Goal: Transaction & Acquisition: Subscribe to service/newsletter

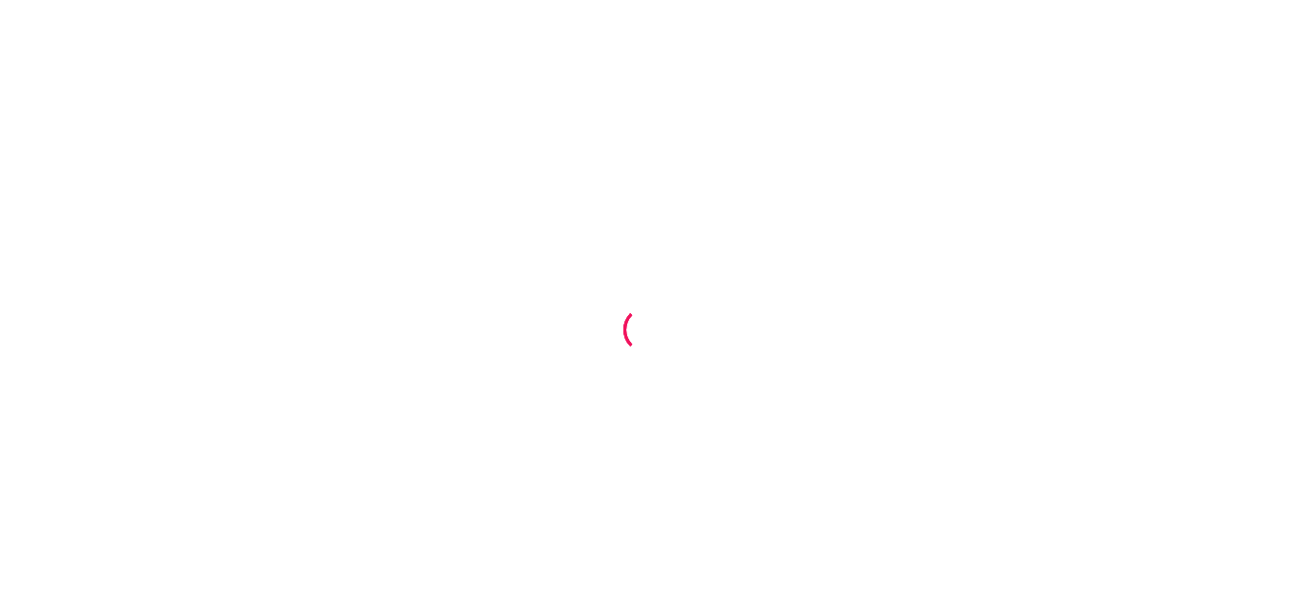
click at [944, 202] on div at bounding box center [654, 303] width 1308 height 606
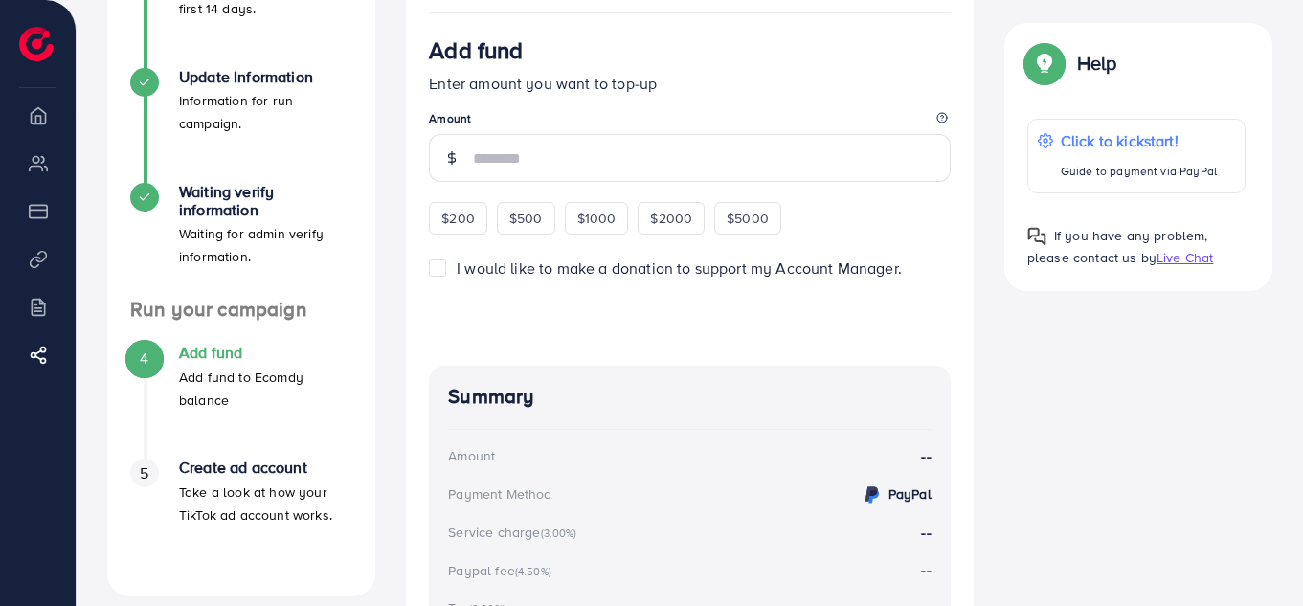
scroll to position [308, 0]
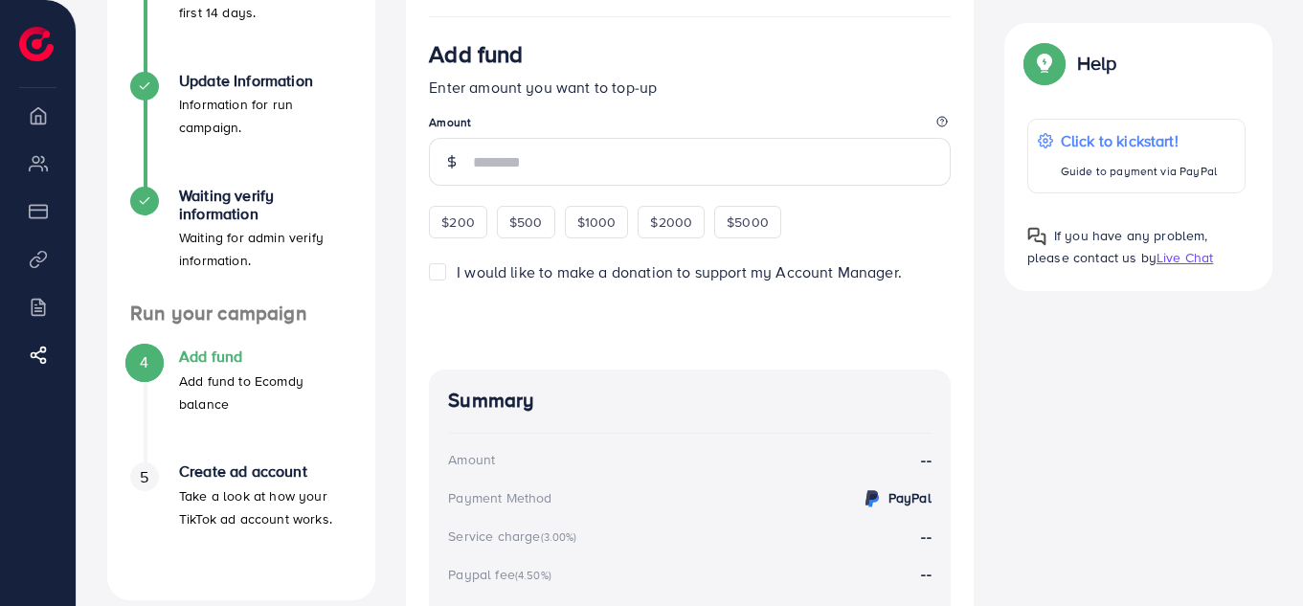
click at [578, 280] on span "I would like to make a donation to support my Account Manager." at bounding box center [679, 271] width 445 height 21
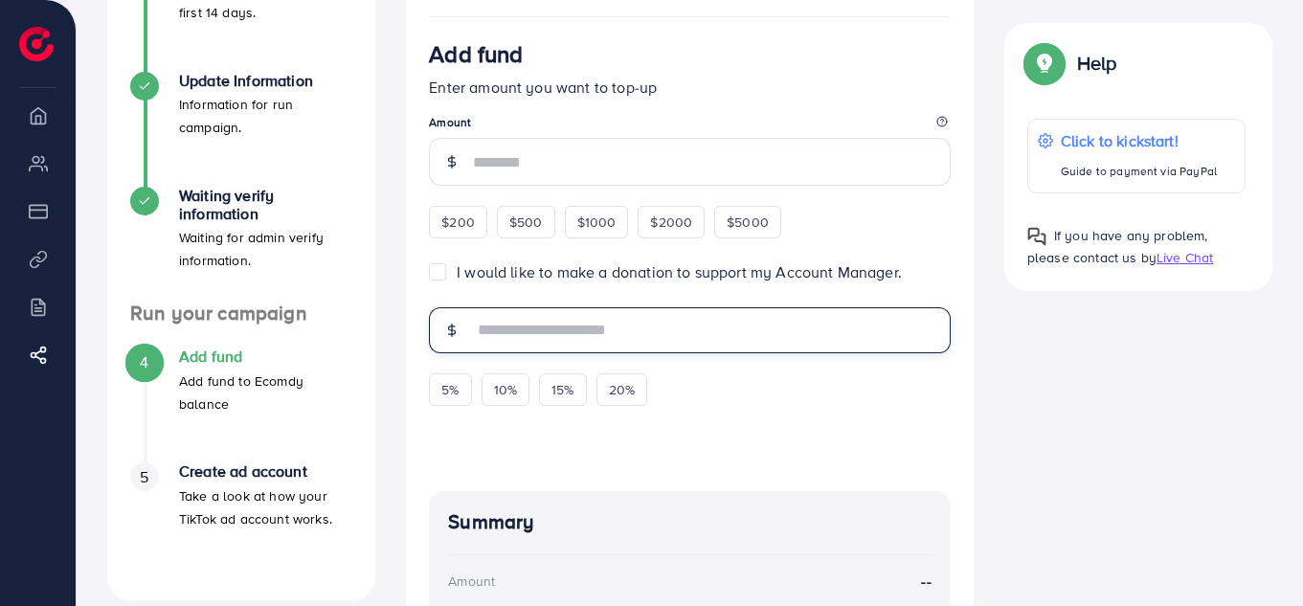
click at [642, 335] on input "text" at bounding box center [712, 330] width 478 height 46
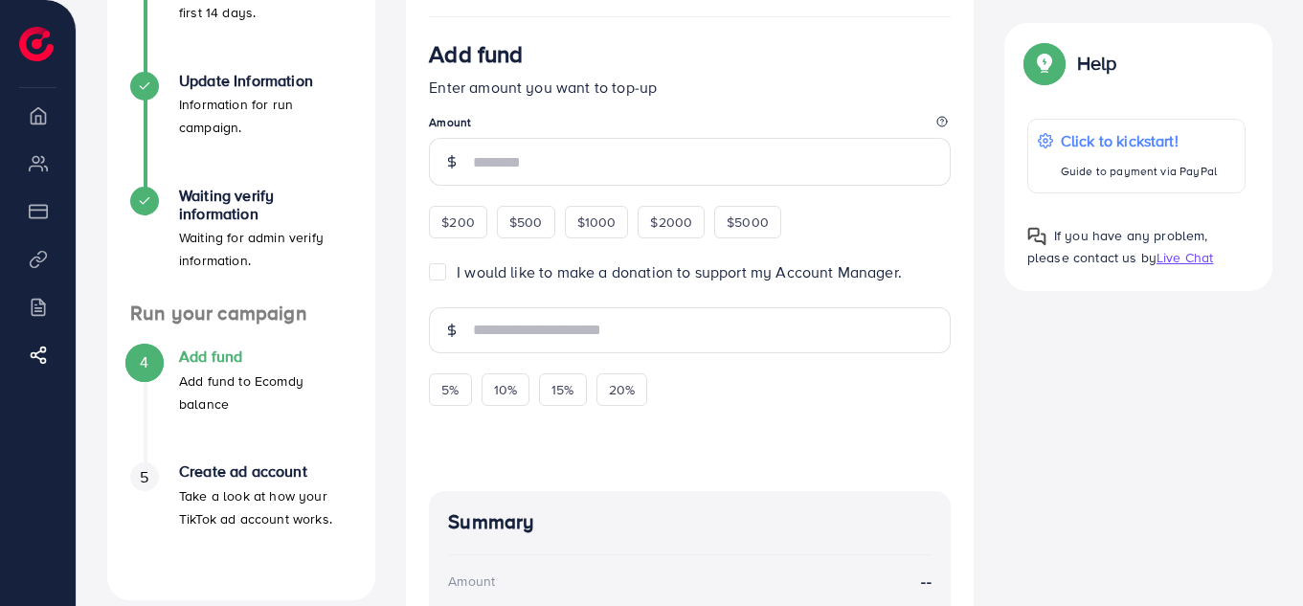
click at [457, 276] on label "I would like to make a donation to support my Account Manager." at bounding box center [679, 272] width 445 height 22
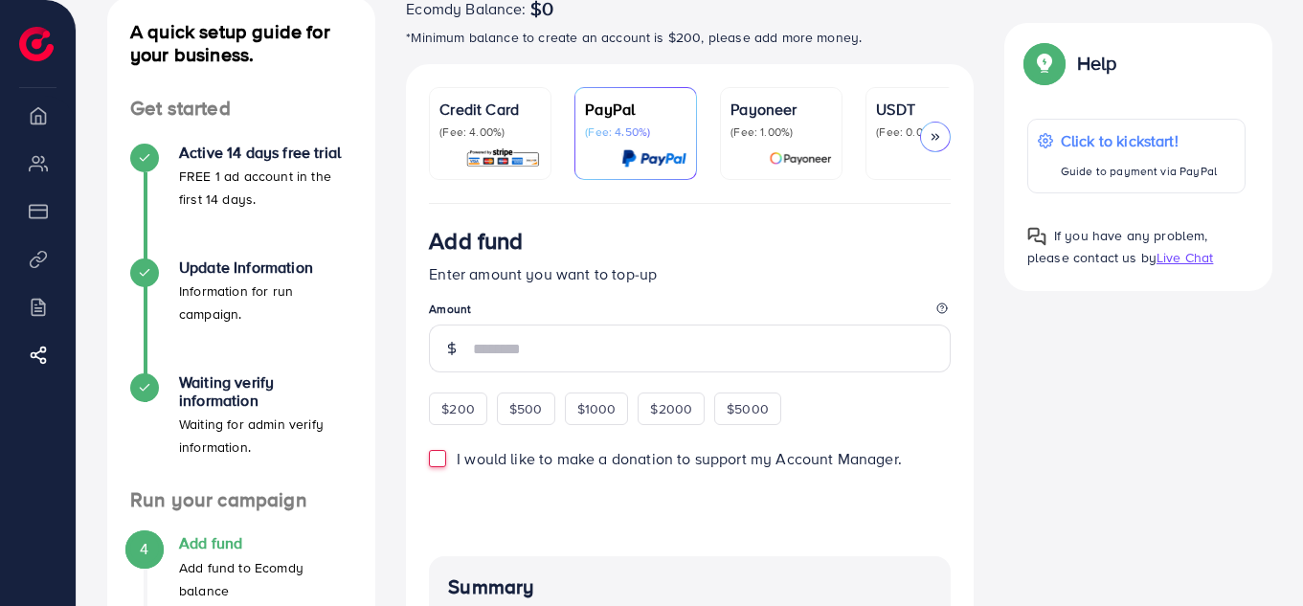
scroll to position [120, 0]
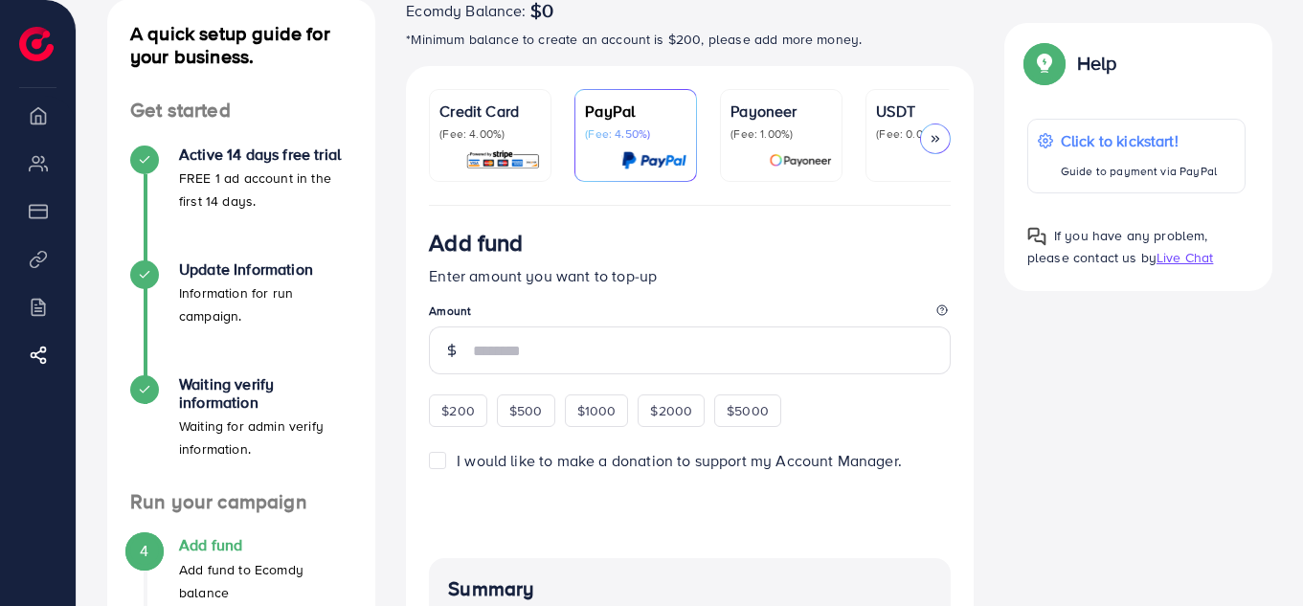
click at [484, 126] on p "(Fee: 4.00%)" at bounding box center [491, 133] width 102 height 15
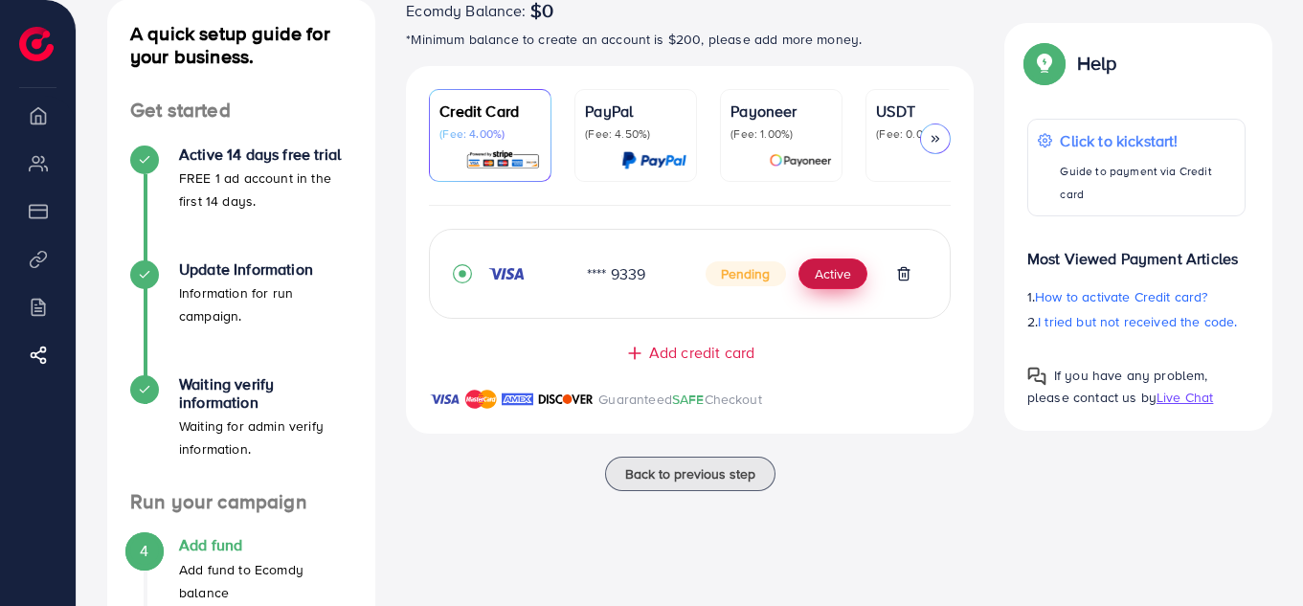
click at [834, 285] on button "Active" at bounding box center [833, 274] width 69 height 31
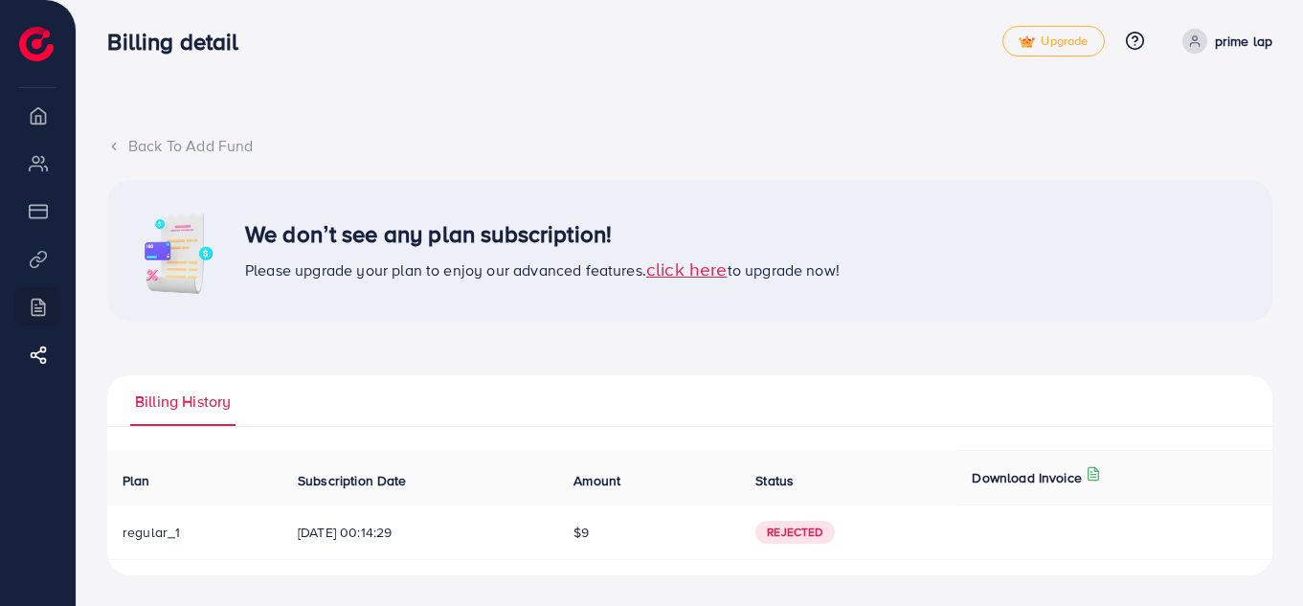
scroll to position [7, 0]
click at [1301, 257] on div "Back To Add Fund We don’t see any plan subscription! Please upgrade your plan t…" at bounding box center [690, 299] width 1227 height 613
click at [589, 533] on span "$9" at bounding box center [581, 532] width 15 height 19
click at [405, 536] on span "[DATE] 00:14:29" at bounding box center [420, 532] width 245 height 19
click at [167, 535] on span "regular_1" at bounding box center [151, 532] width 57 height 19
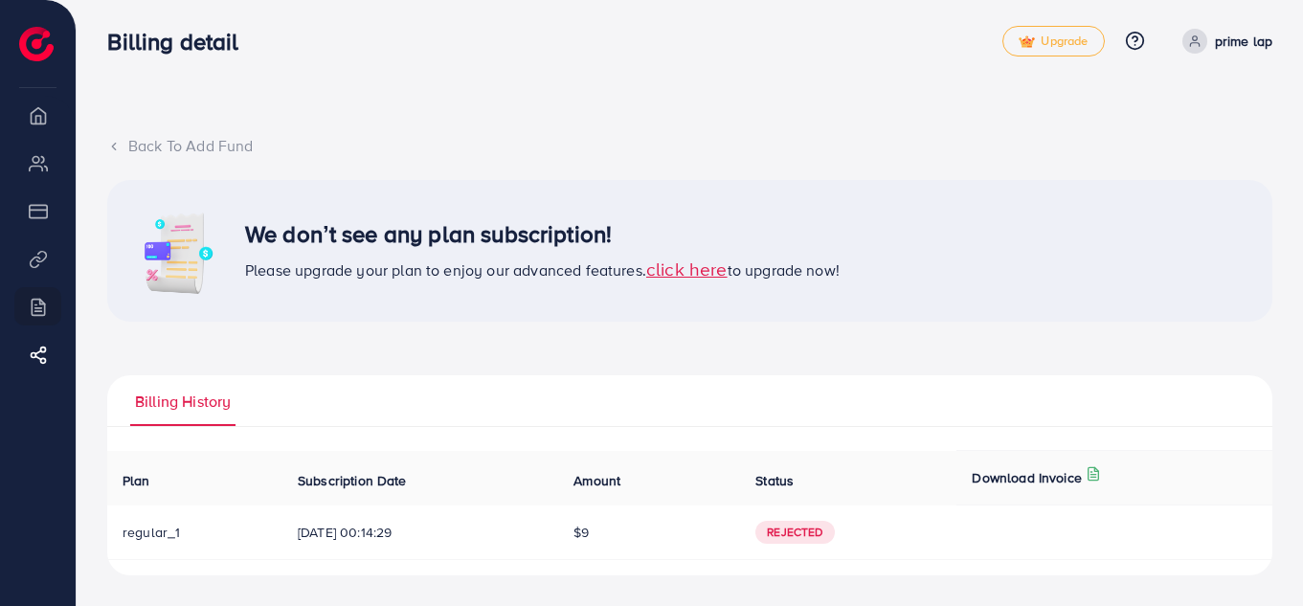
click at [118, 147] on icon at bounding box center [113, 146] width 13 height 13
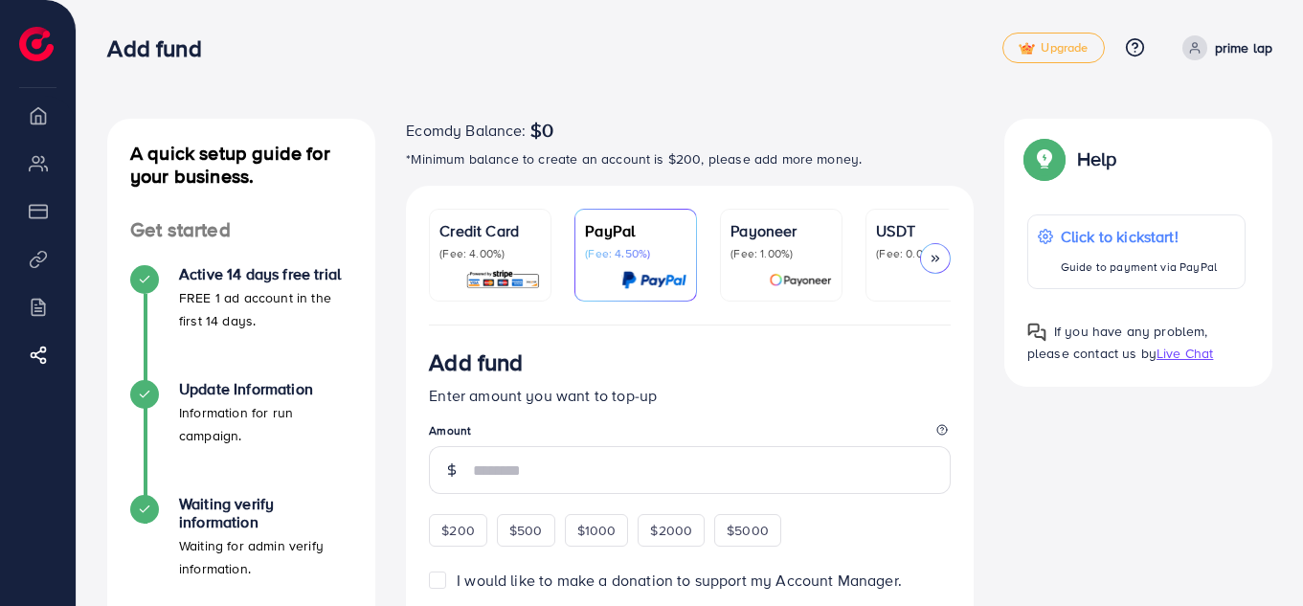
click at [501, 243] on div "Credit Card (Fee: 4.00%)" at bounding box center [491, 240] width 102 height 42
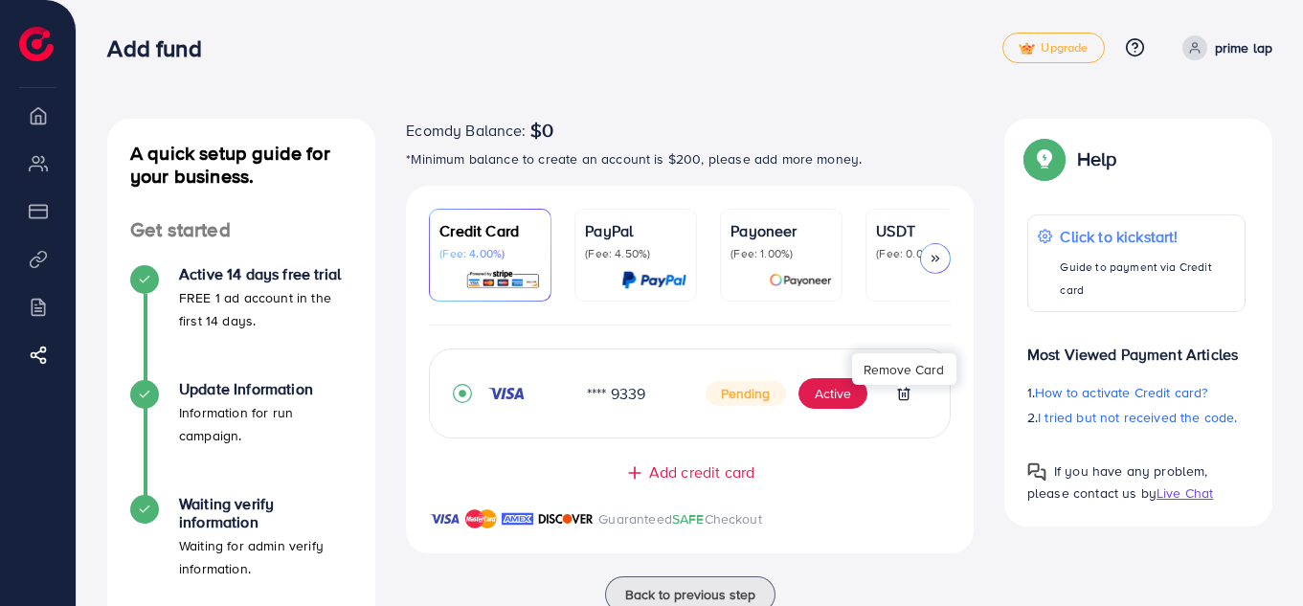
click at [904, 400] on icon at bounding box center [903, 393] width 15 height 15
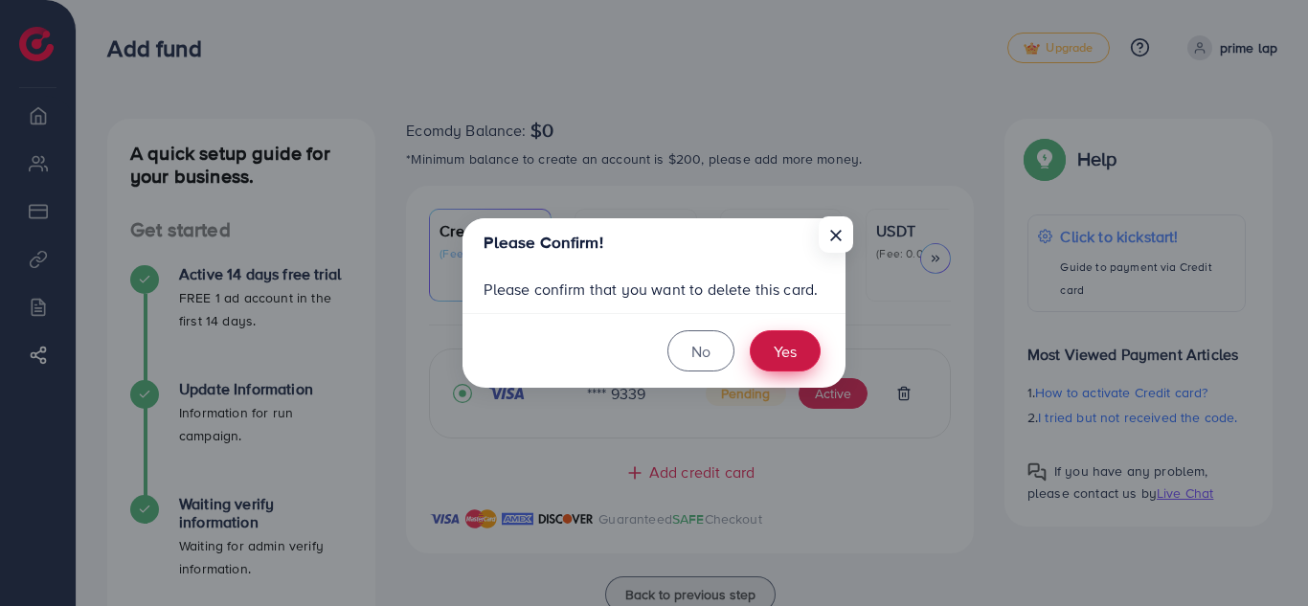
click at [781, 352] on button "Yes" at bounding box center [785, 350] width 71 height 41
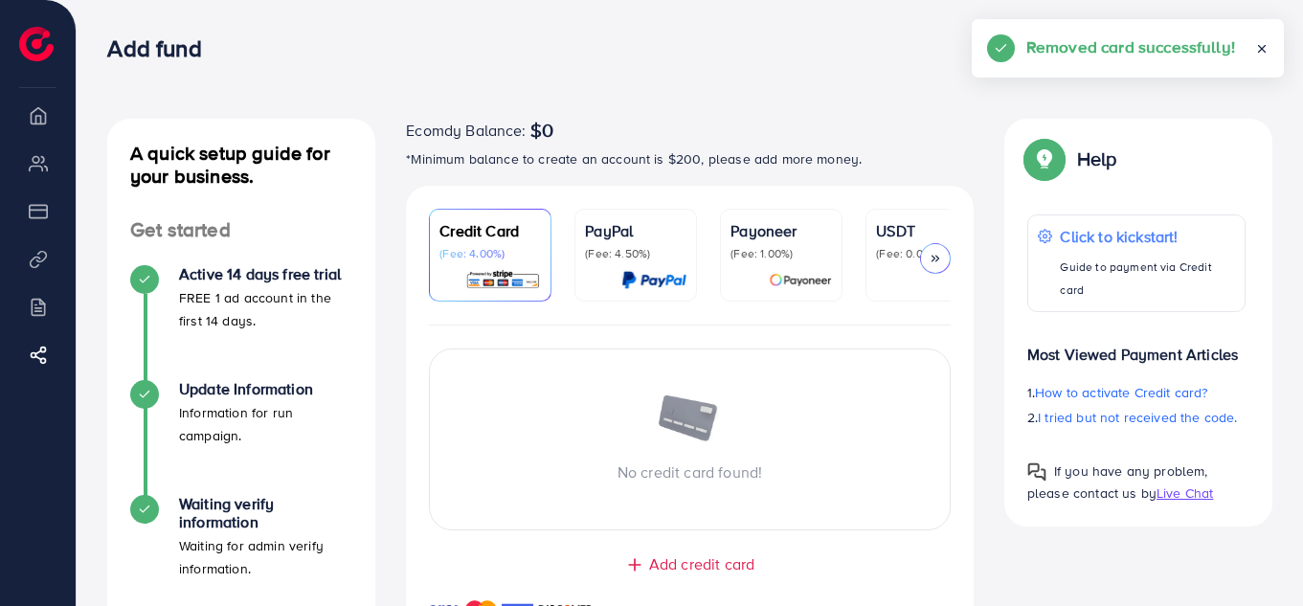
click at [690, 295] on link "PayPal (Fee: 4.50%)" at bounding box center [636, 255] width 123 height 93
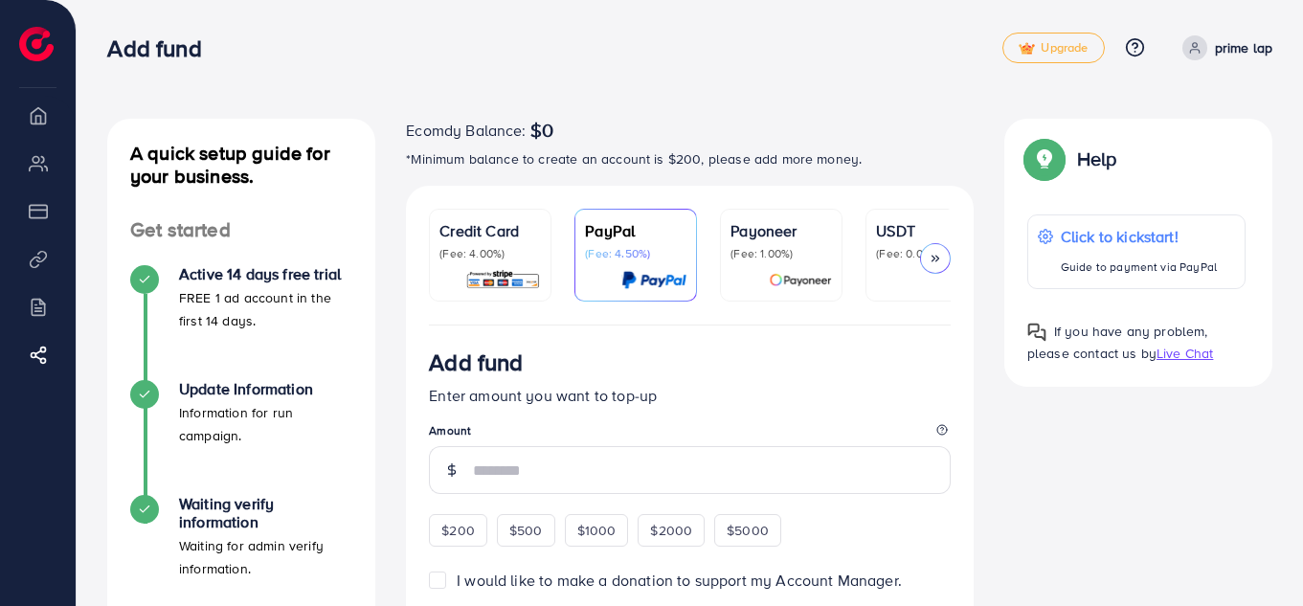
click at [490, 261] on div "Credit Card (Fee: 4.00%)" at bounding box center [491, 255] width 102 height 72
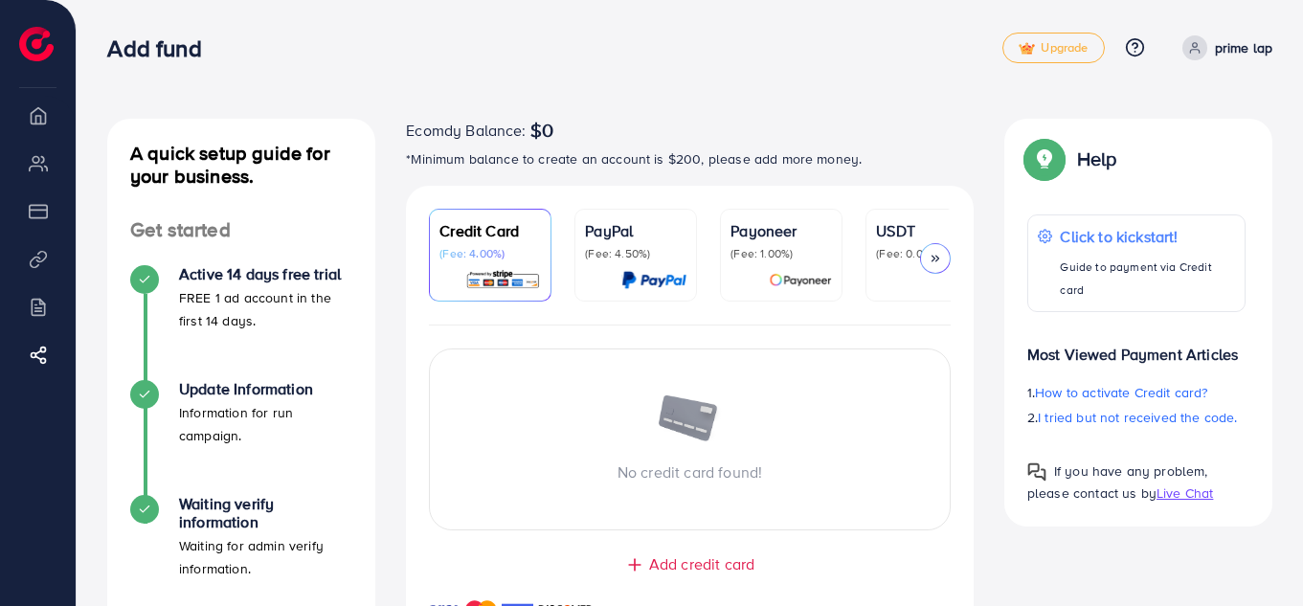
click at [688, 571] on span "Add credit card" at bounding box center [701, 565] width 105 height 22
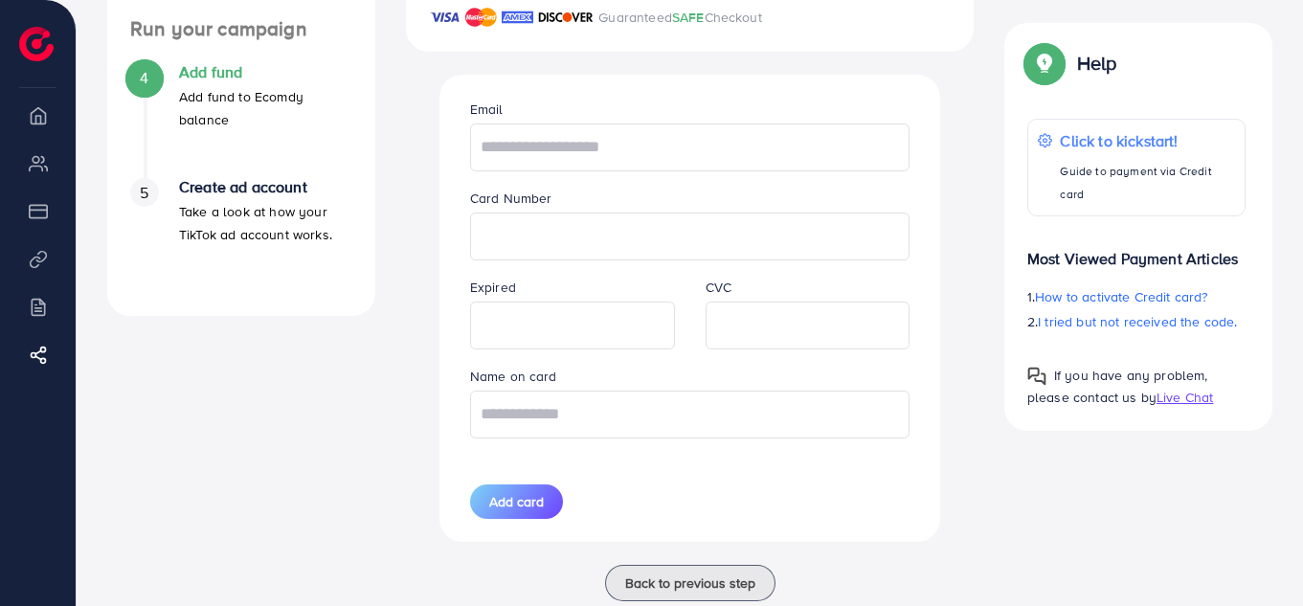
scroll to position [594, 0]
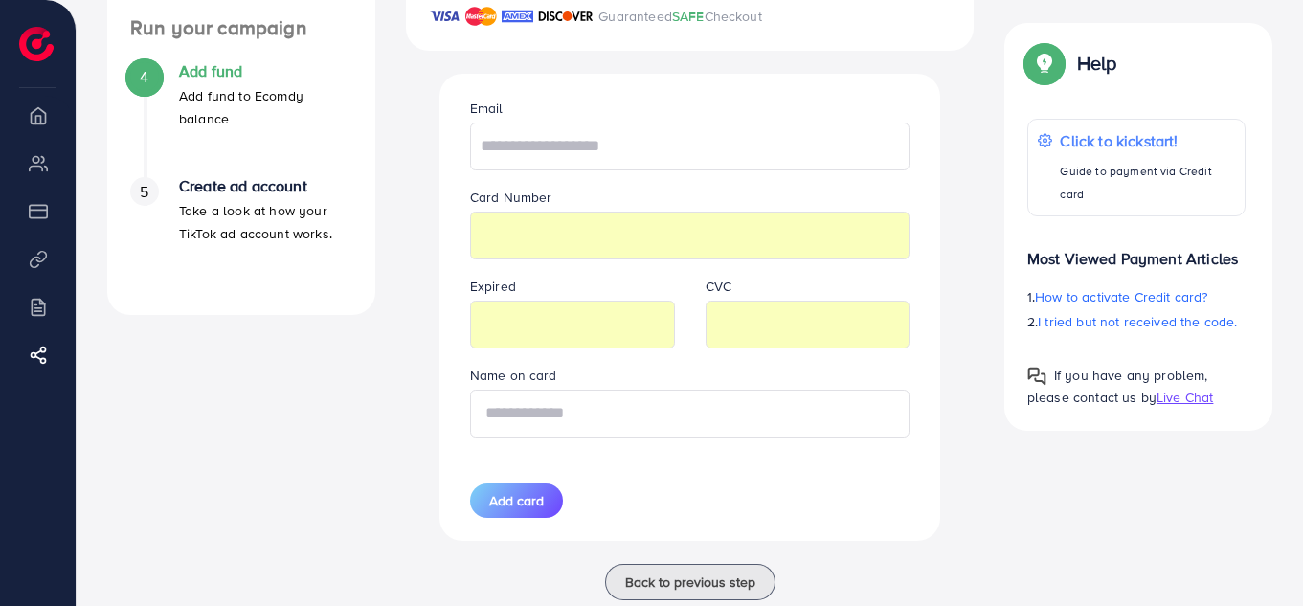
click at [608, 420] on input "text" at bounding box center [690, 414] width 441 height 48
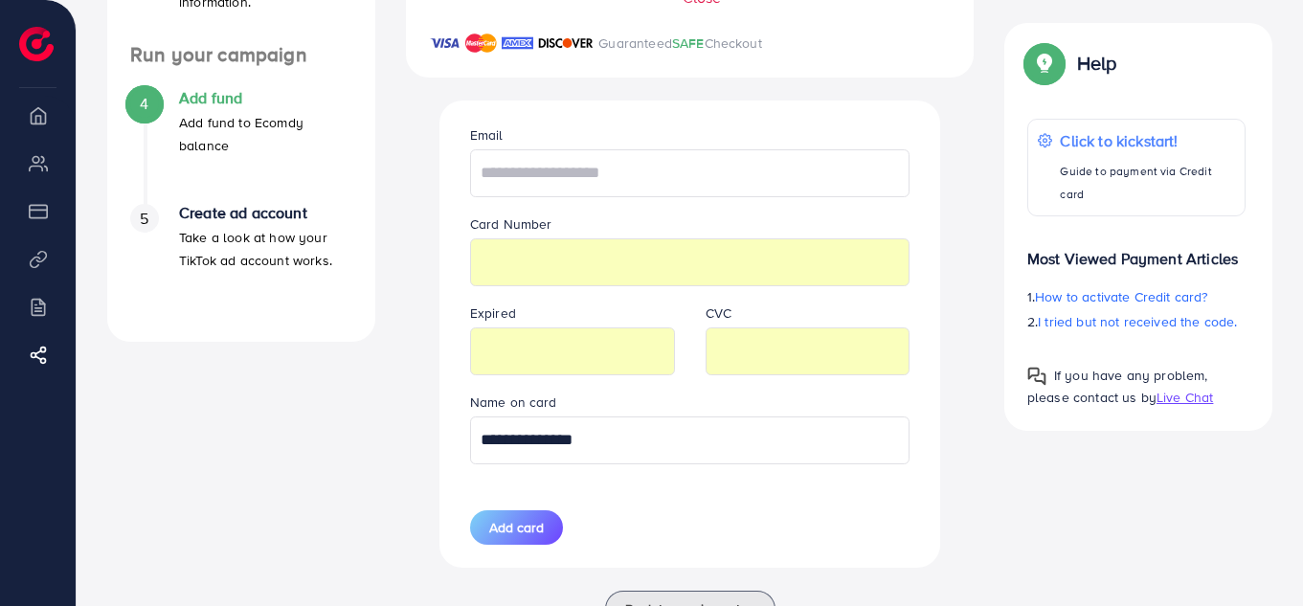
scroll to position [566, 0]
type input "**********"
click at [686, 187] on input "text" at bounding box center [690, 174] width 441 height 48
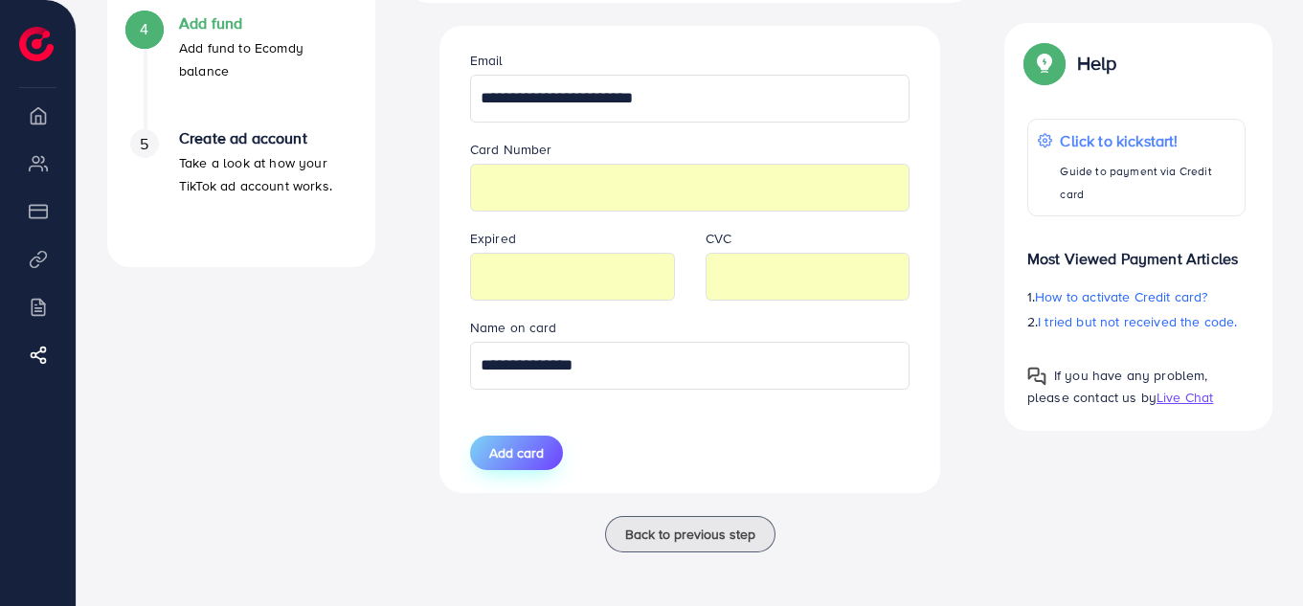
type input "**********"
click at [513, 455] on span "Add card" at bounding box center [516, 452] width 55 height 19
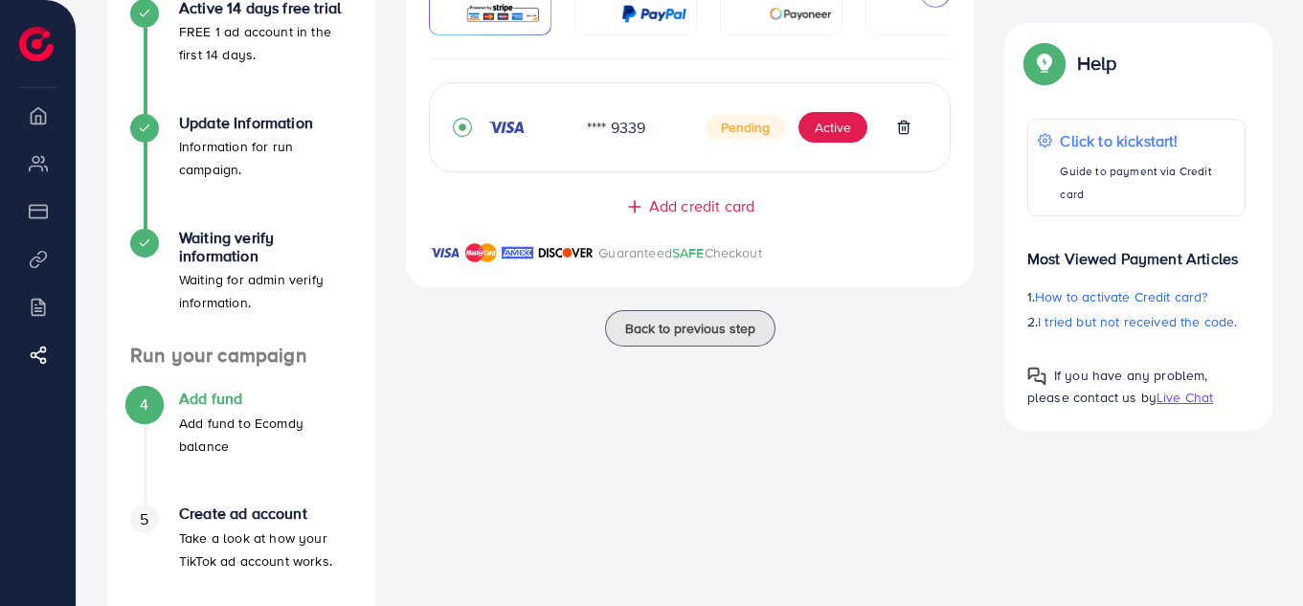
scroll to position [276, 0]
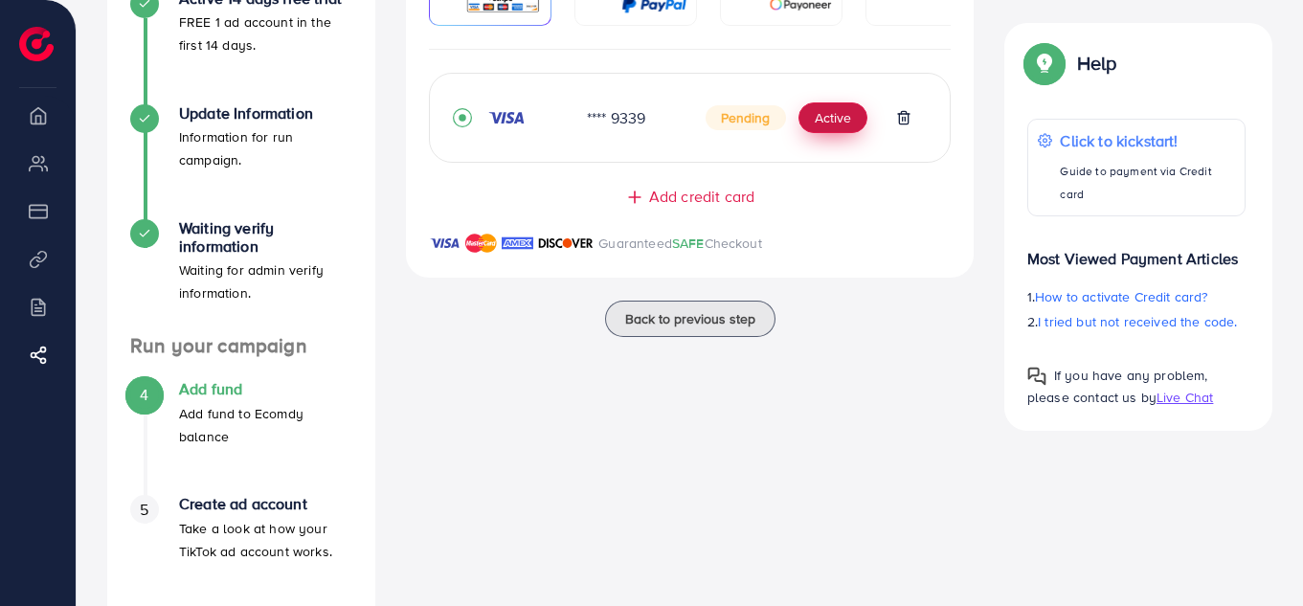
click at [829, 126] on button "Active" at bounding box center [833, 117] width 69 height 31
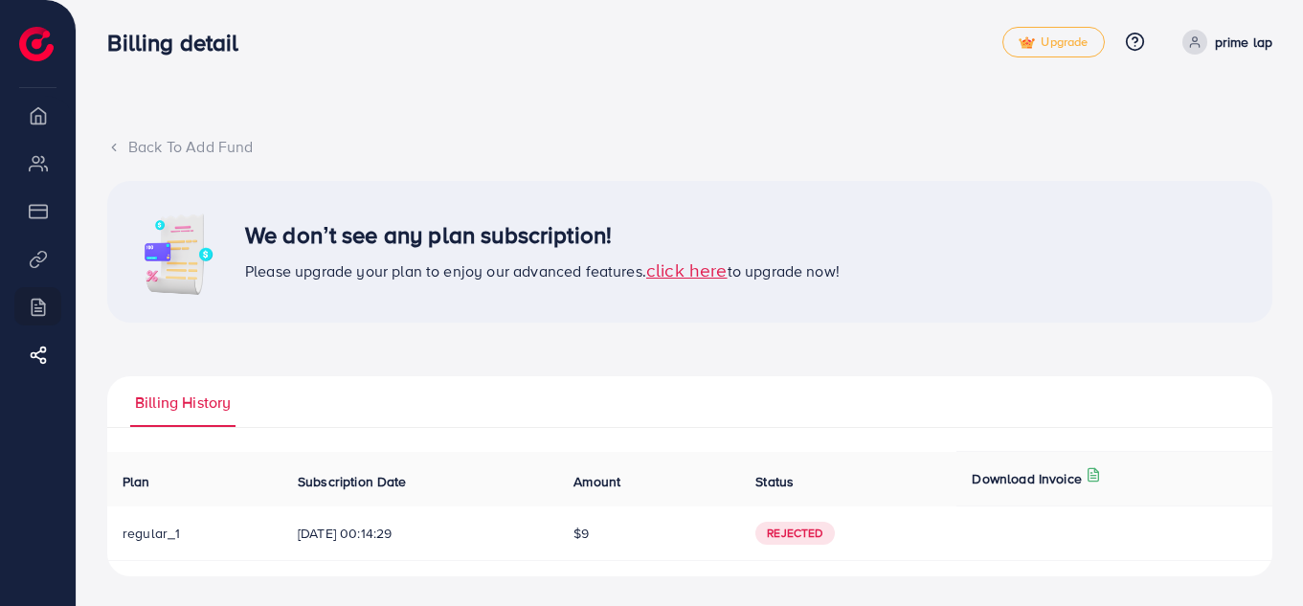
scroll to position [7, 0]
click at [171, 404] on span "Billing History" at bounding box center [183, 402] width 96 height 22
click at [116, 149] on polyline at bounding box center [114, 146] width 4 height 7
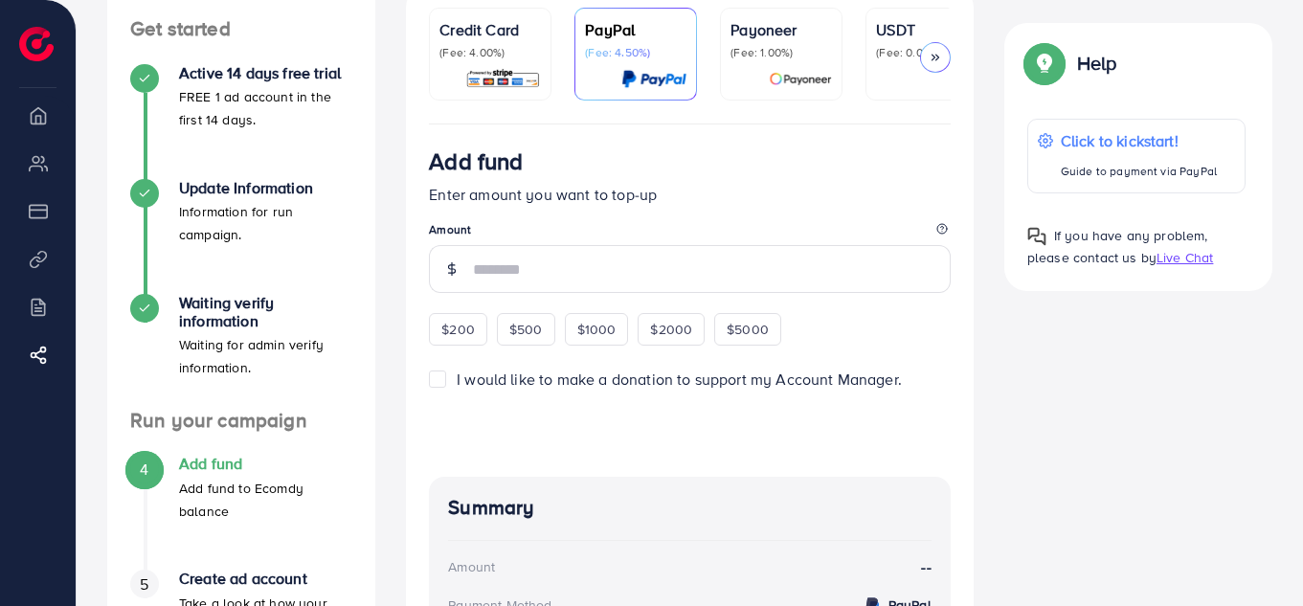
scroll to position [206, 0]
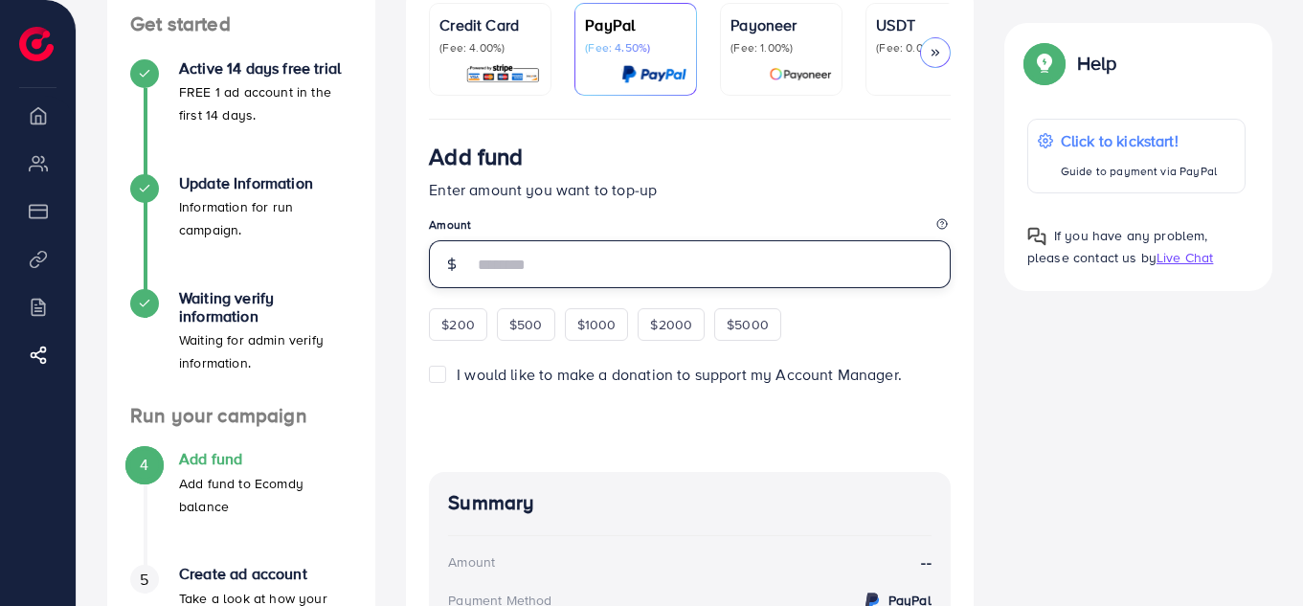
click at [554, 267] on input "number" at bounding box center [712, 264] width 478 height 48
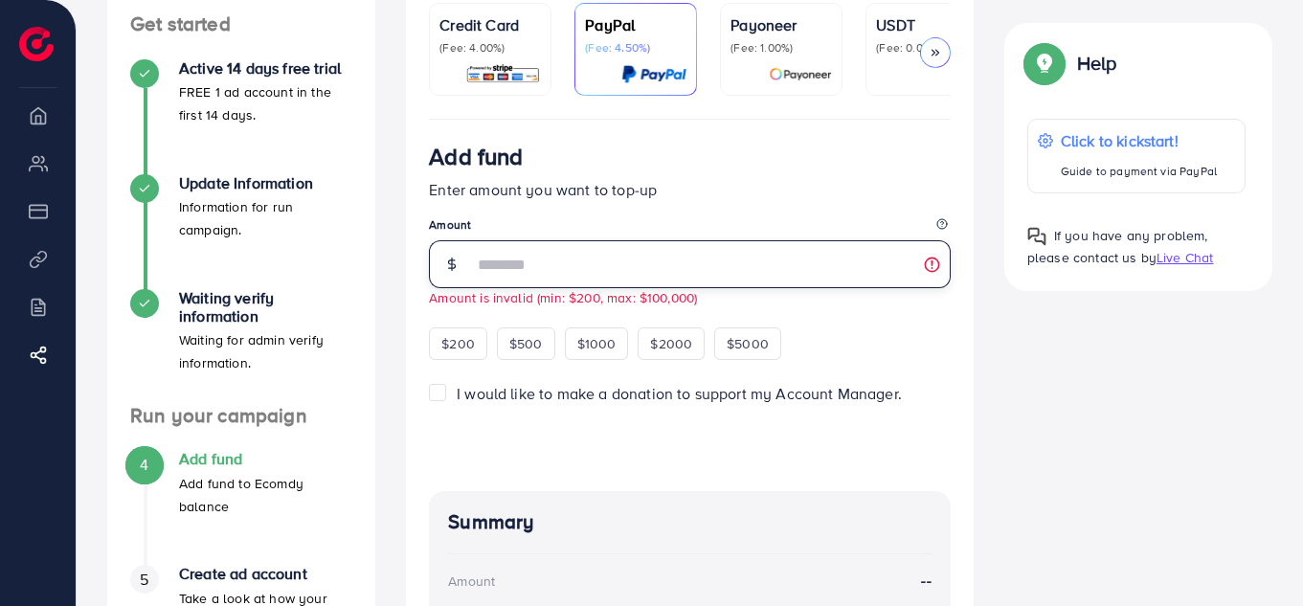
type input "*"
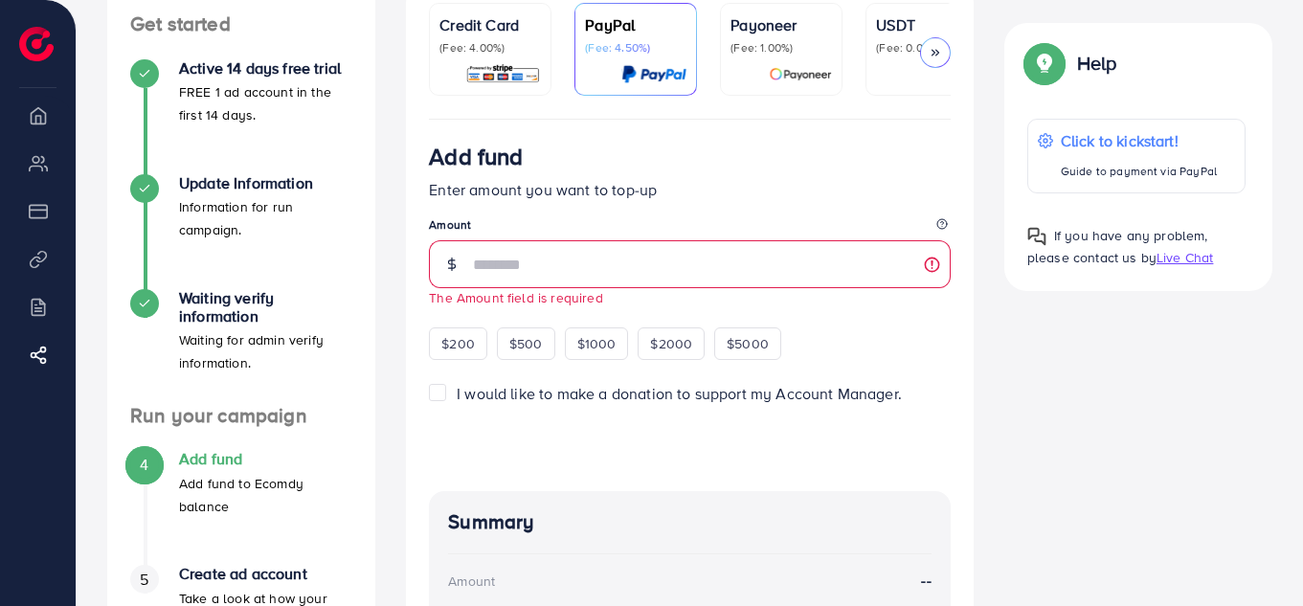
click at [457, 398] on label "I would like to make a donation to support my Account Manager." at bounding box center [679, 394] width 445 height 22
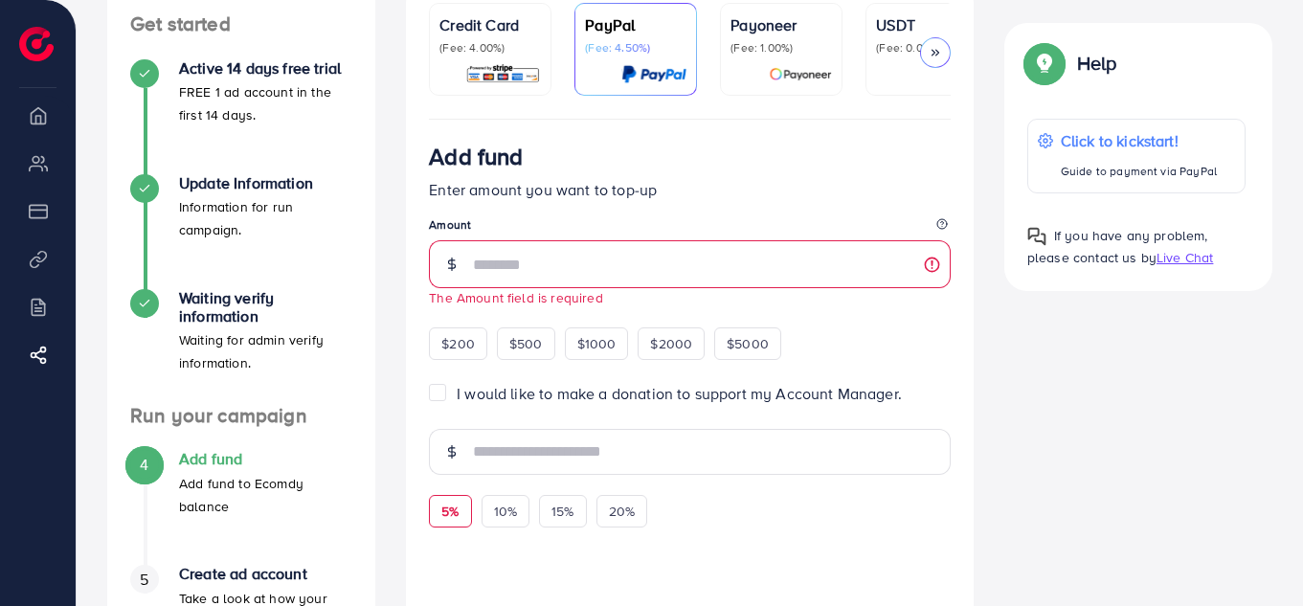
click at [456, 516] on span "5%" at bounding box center [449, 511] width 17 height 19
type input "*"
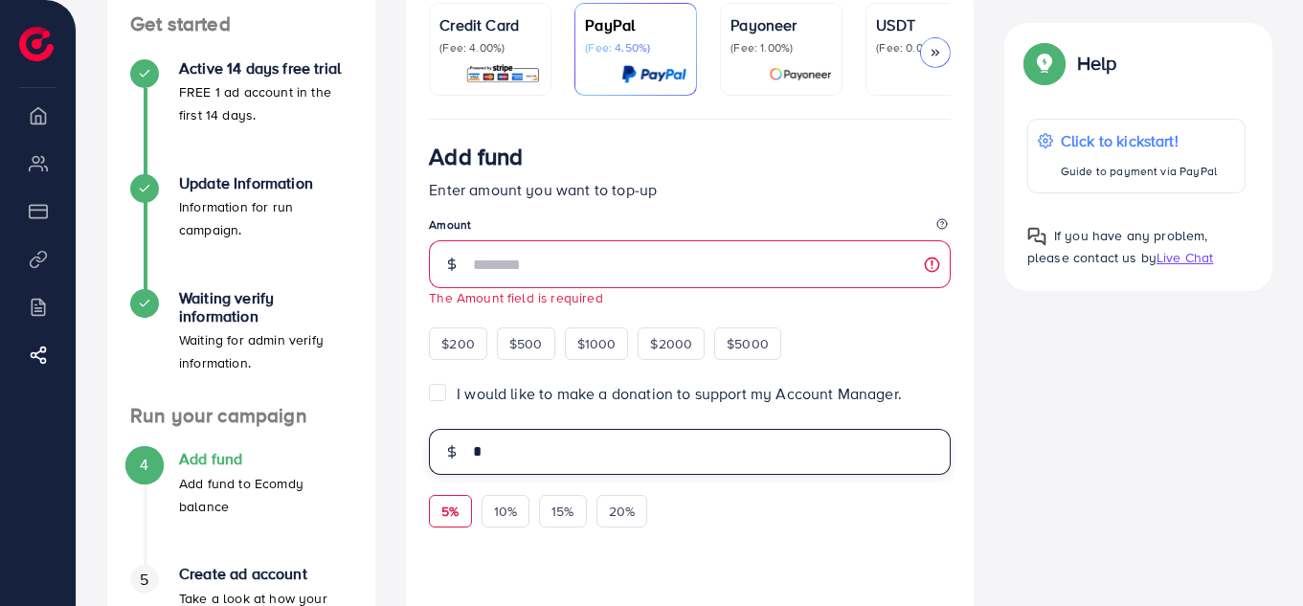
click at [539, 475] on input "*" at bounding box center [712, 452] width 478 height 46
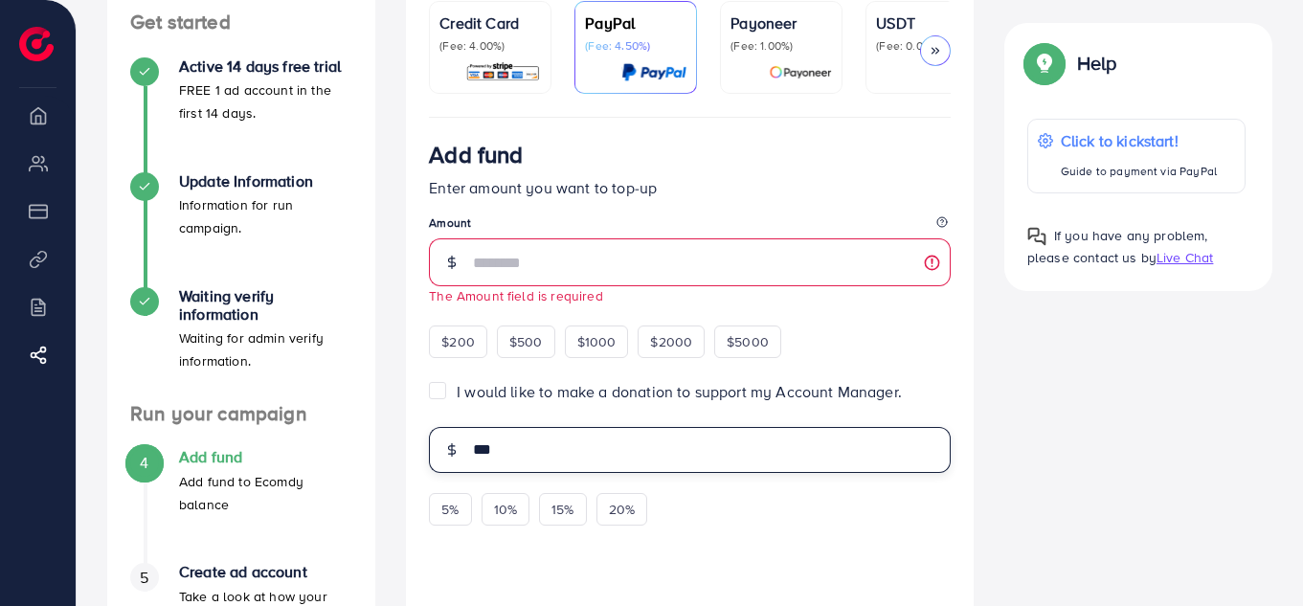
scroll to position [209, 0]
type input "***"
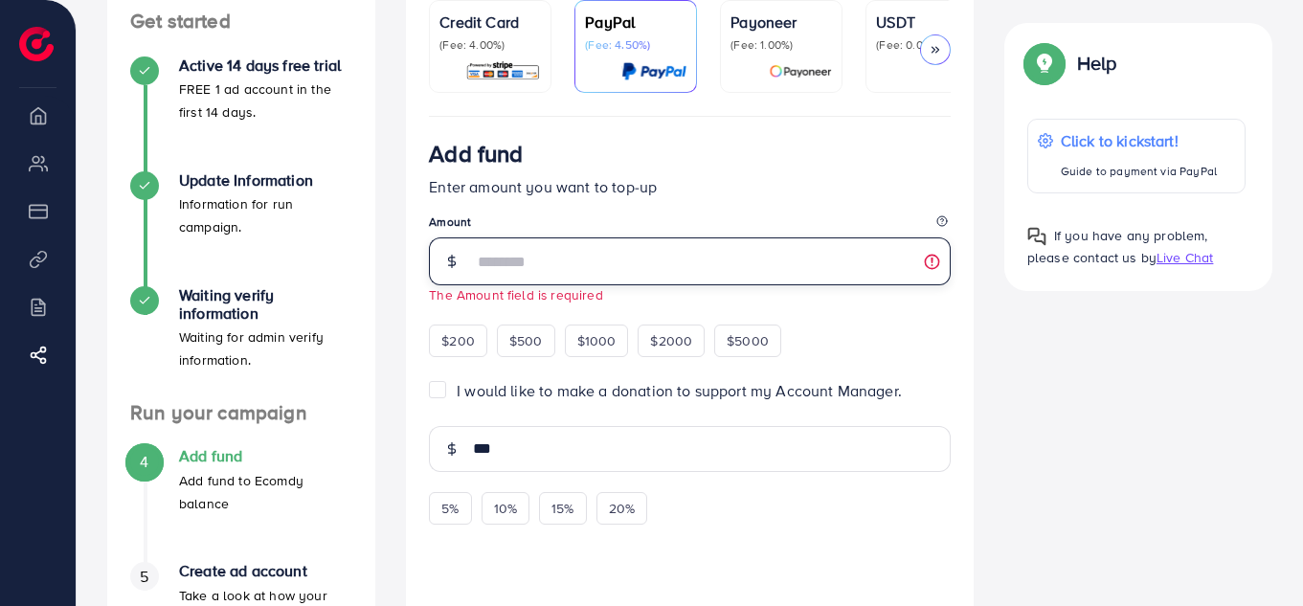
click at [581, 266] on input "number" at bounding box center [712, 262] width 478 height 48
type input "*"
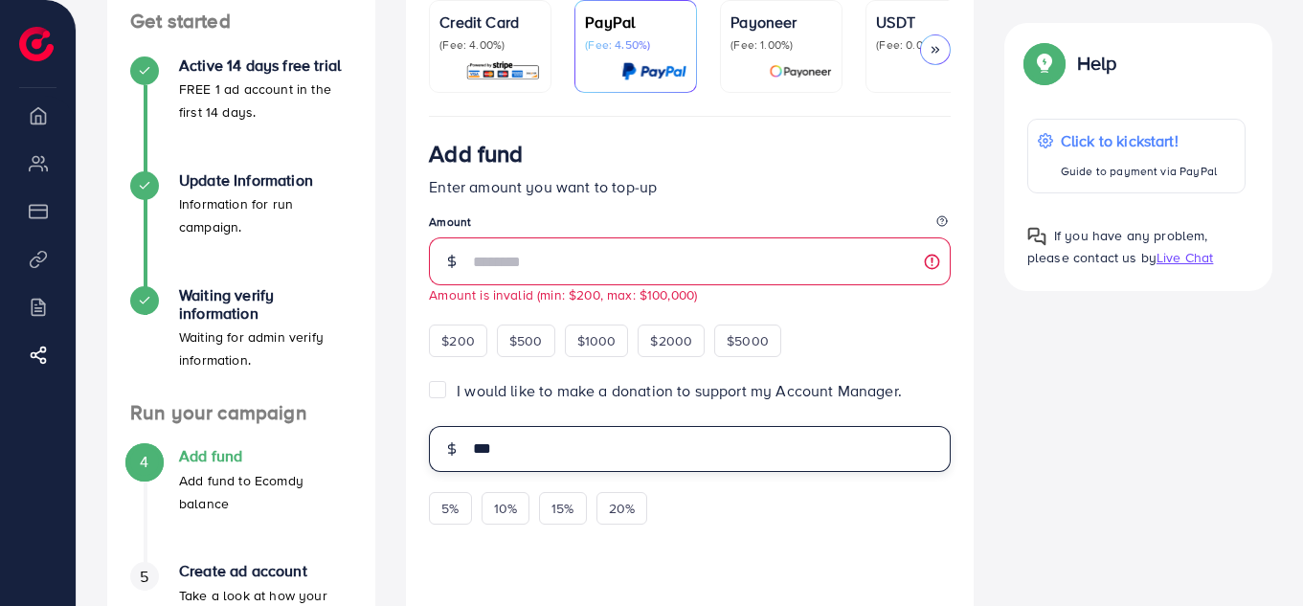
click at [583, 444] on input "***" at bounding box center [712, 449] width 478 height 46
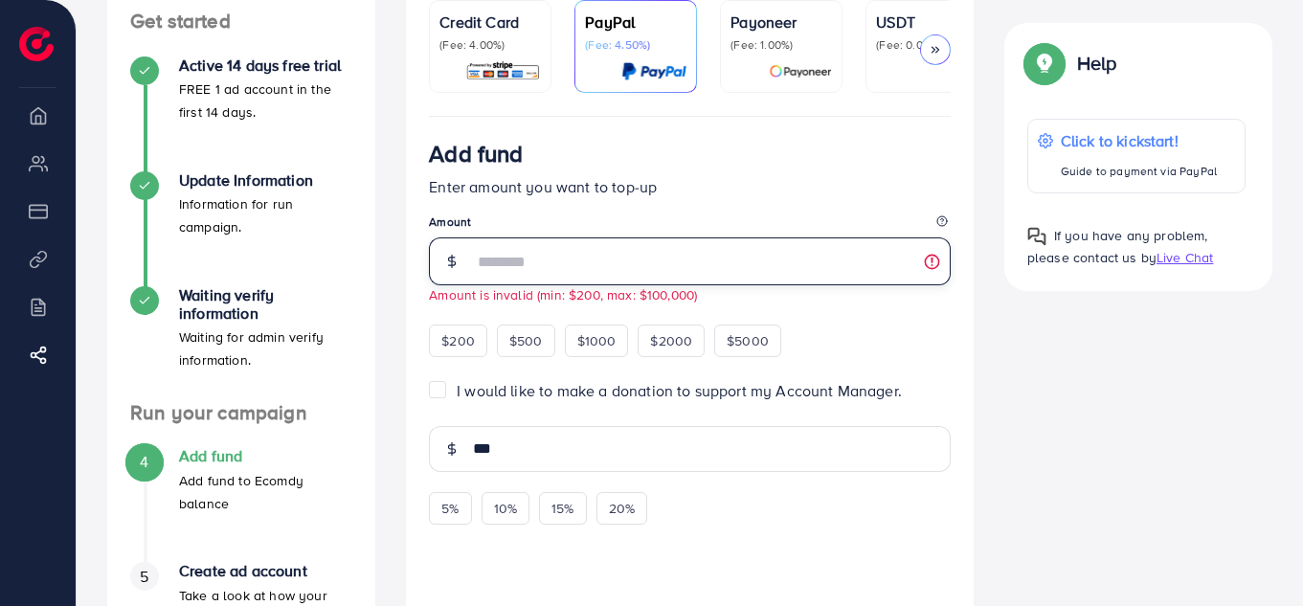
click at [589, 255] on input "*" at bounding box center [712, 262] width 478 height 48
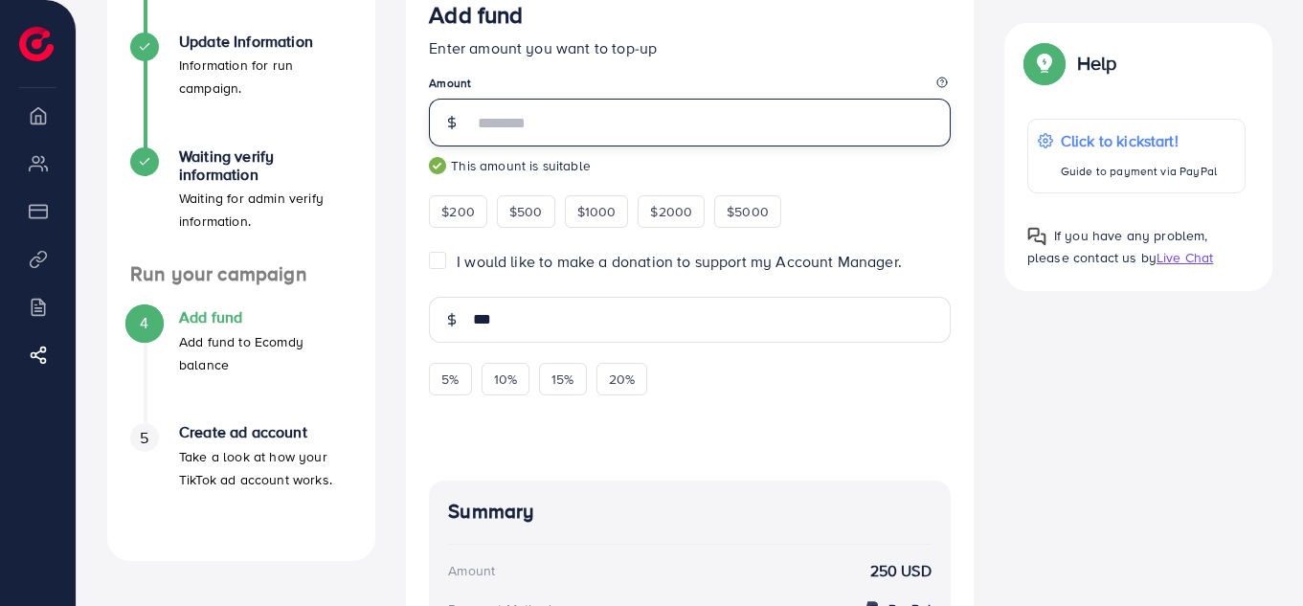
scroll to position [349, 0]
type input "***"
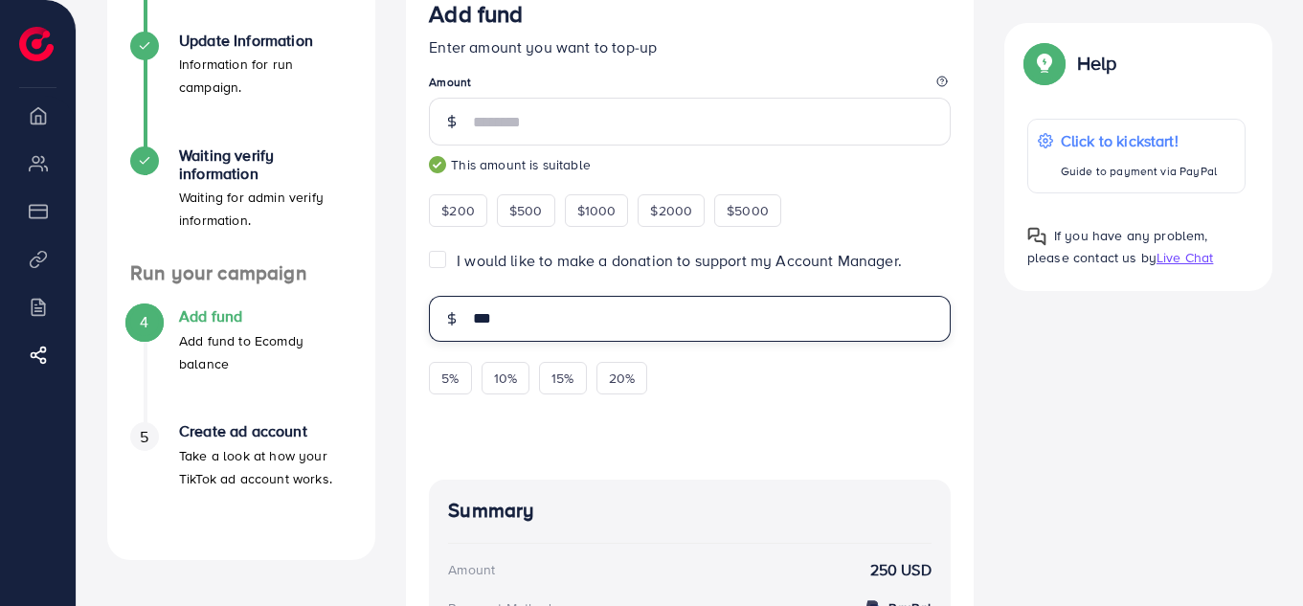
click at [548, 319] on input "***" at bounding box center [712, 319] width 478 height 46
drag, startPoint x: 548, startPoint y: 319, endPoint x: 466, endPoint y: 328, distance: 81.9
click at [466, 328] on div "***" at bounding box center [690, 319] width 522 height 46
type input "*"
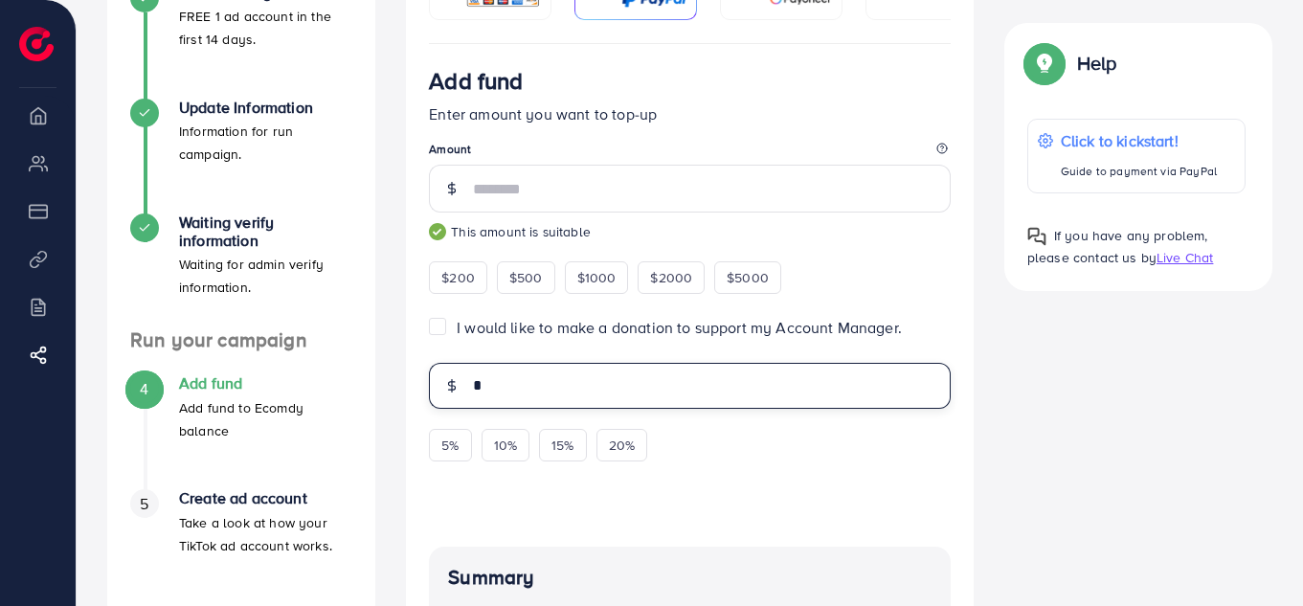
scroll to position [280, 0]
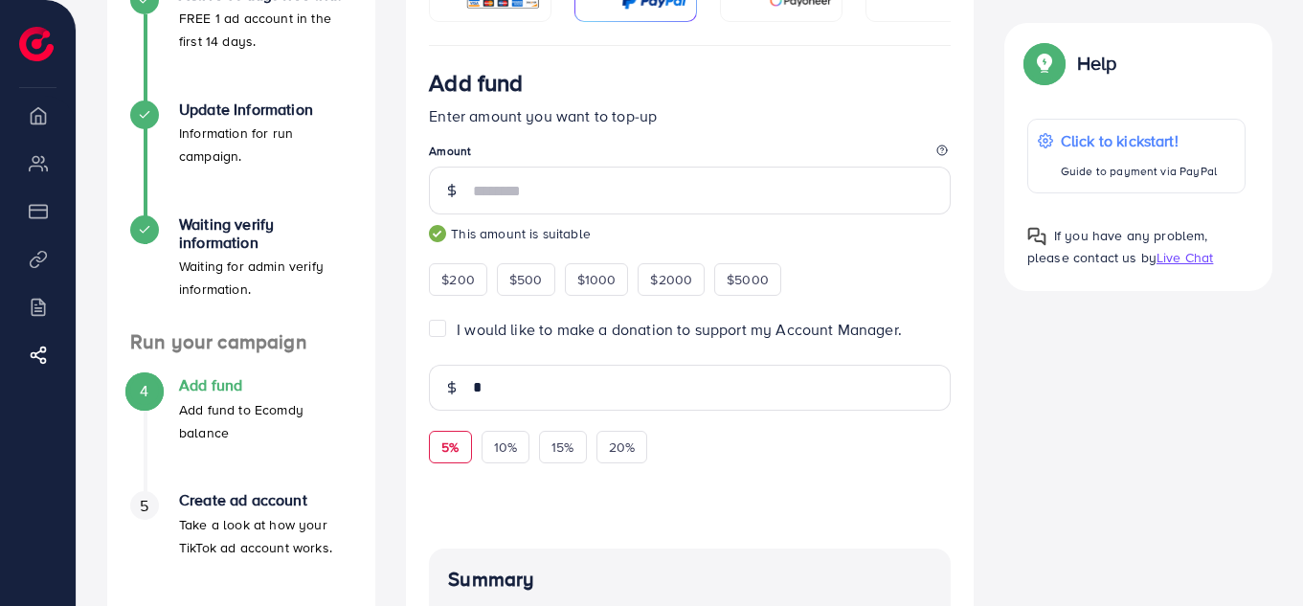
click at [457, 457] on span "5%" at bounding box center [449, 447] width 17 height 19
type input "****"
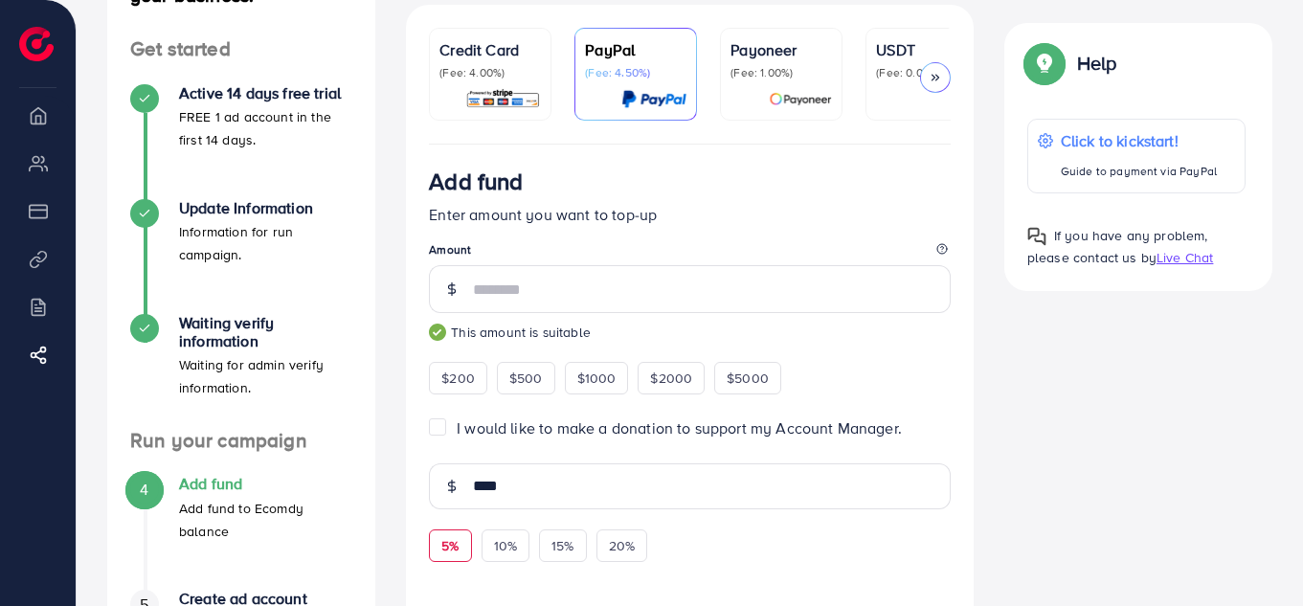
scroll to position [158, 0]
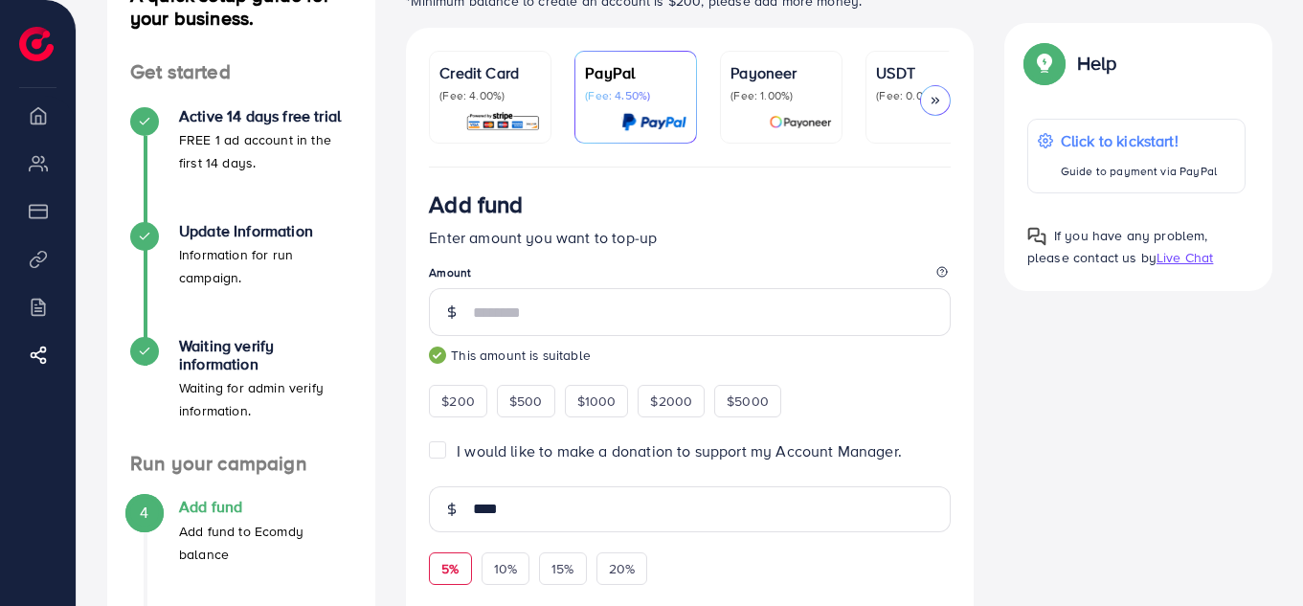
click at [457, 455] on label "I would like to make a donation to support my Account Manager." at bounding box center [679, 452] width 445 height 22
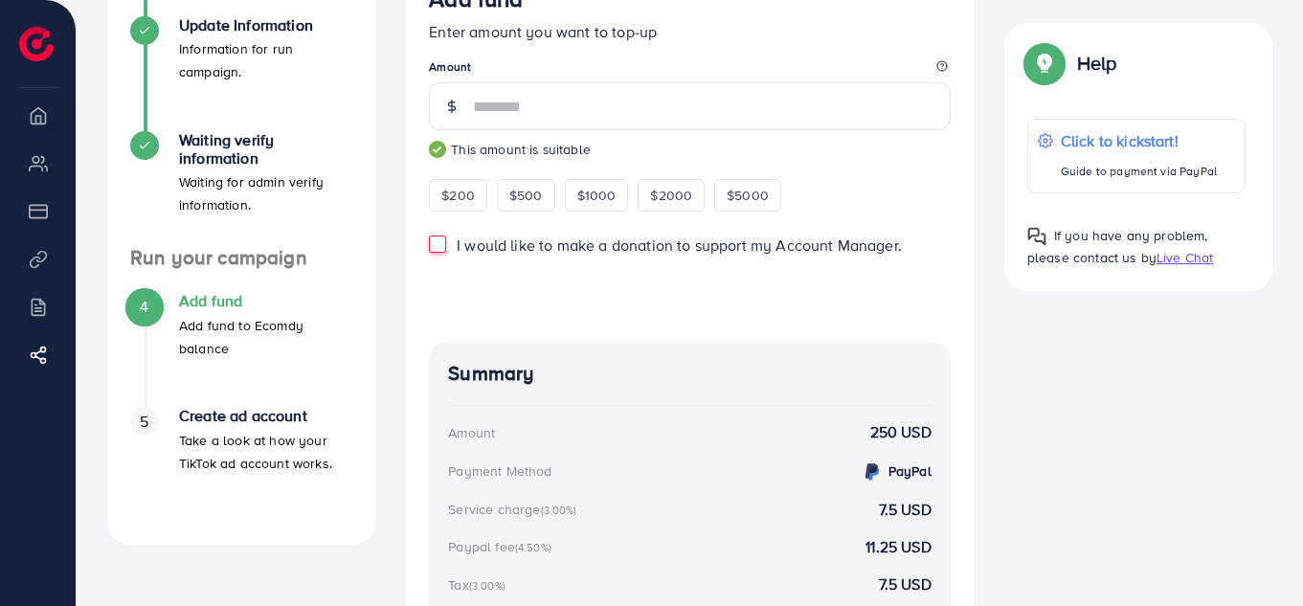
scroll to position [363, 0]
click at [457, 250] on label "I would like to make a donation to support my Account Manager." at bounding box center [679, 247] width 445 height 22
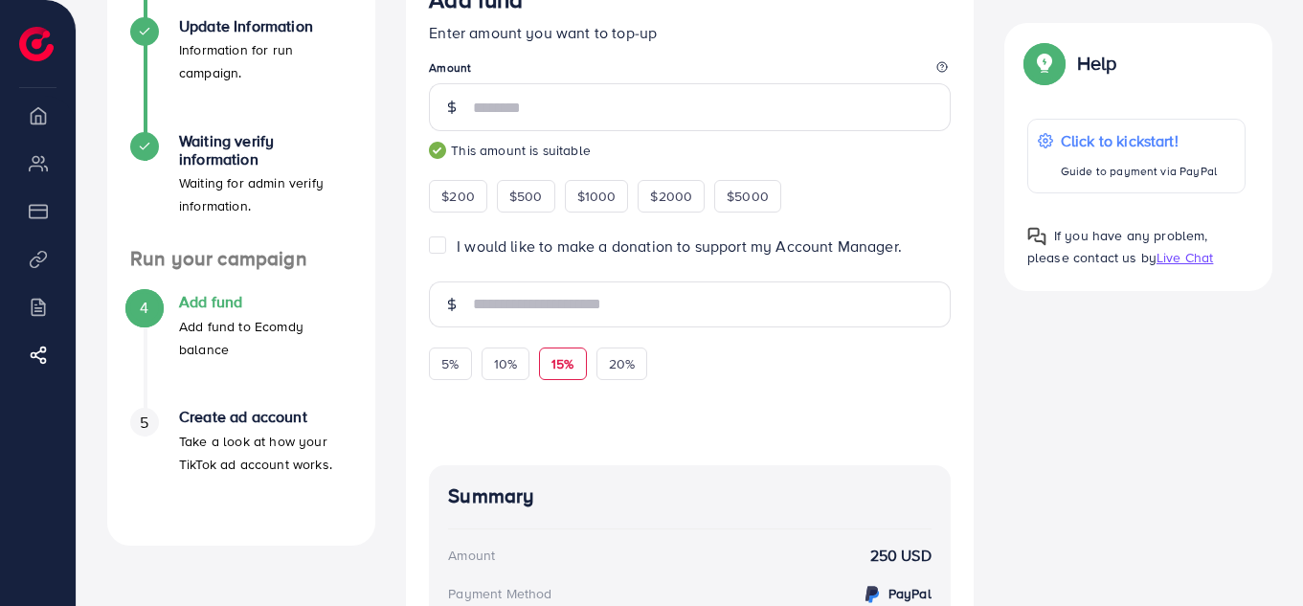
click at [565, 370] on span "15%" at bounding box center [563, 363] width 22 height 19
click at [631, 370] on span "20%" at bounding box center [622, 363] width 26 height 19
click at [445, 367] on span "5%" at bounding box center [449, 363] width 17 height 19
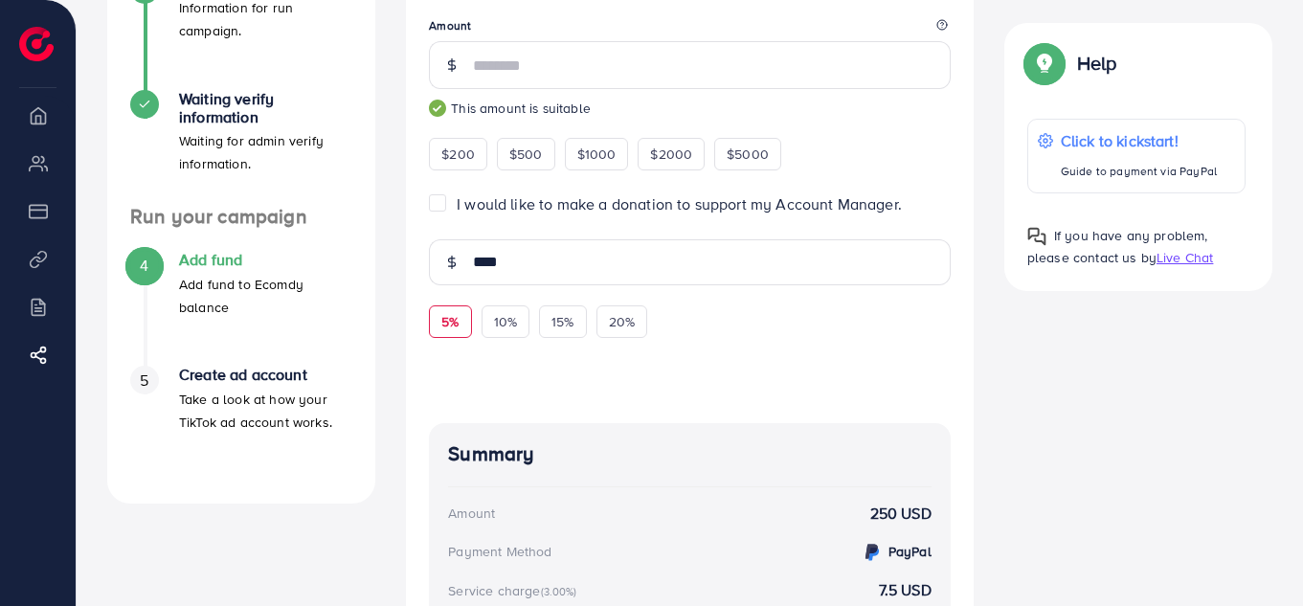
scroll to position [406, 0]
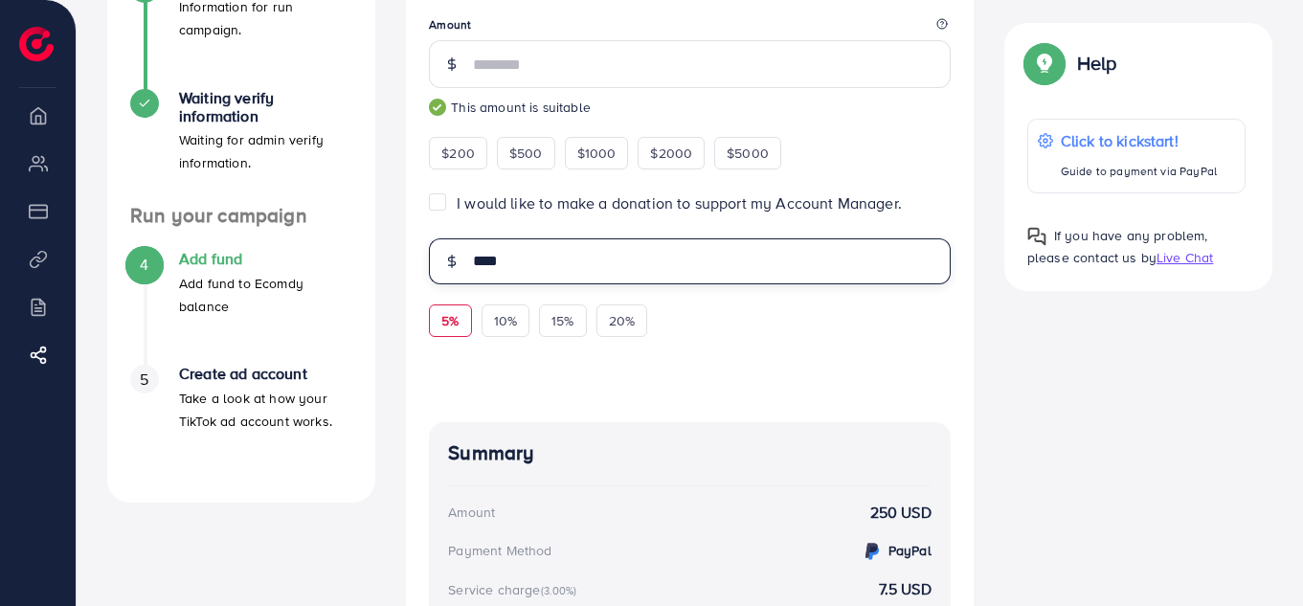
click at [505, 260] on input "****" at bounding box center [712, 261] width 478 height 46
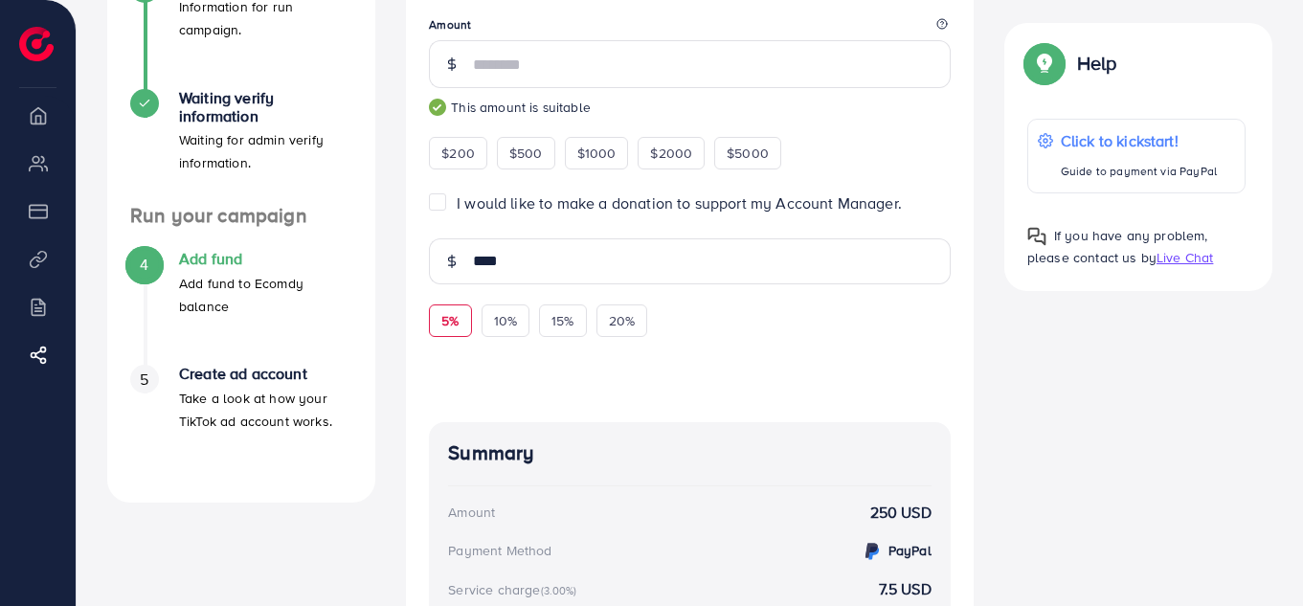
click at [426, 267] on div "Add fund Enter amount you want to top-up Amount *** This amount is suitable $20…" at bounding box center [690, 370] width 568 height 901
click at [717, 137] on div "$200 $500 $1000 $2000 $5000" at bounding box center [625, 150] width 393 height 37
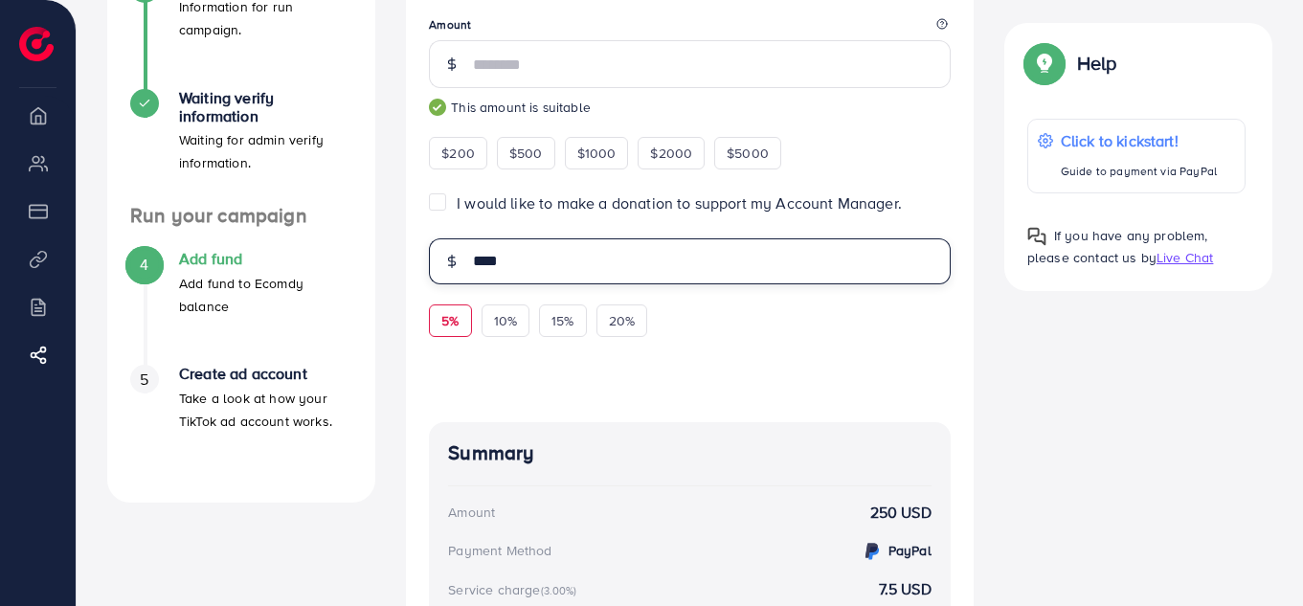
click at [562, 268] on input "****" at bounding box center [712, 261] width 478 height 46
type input "*"
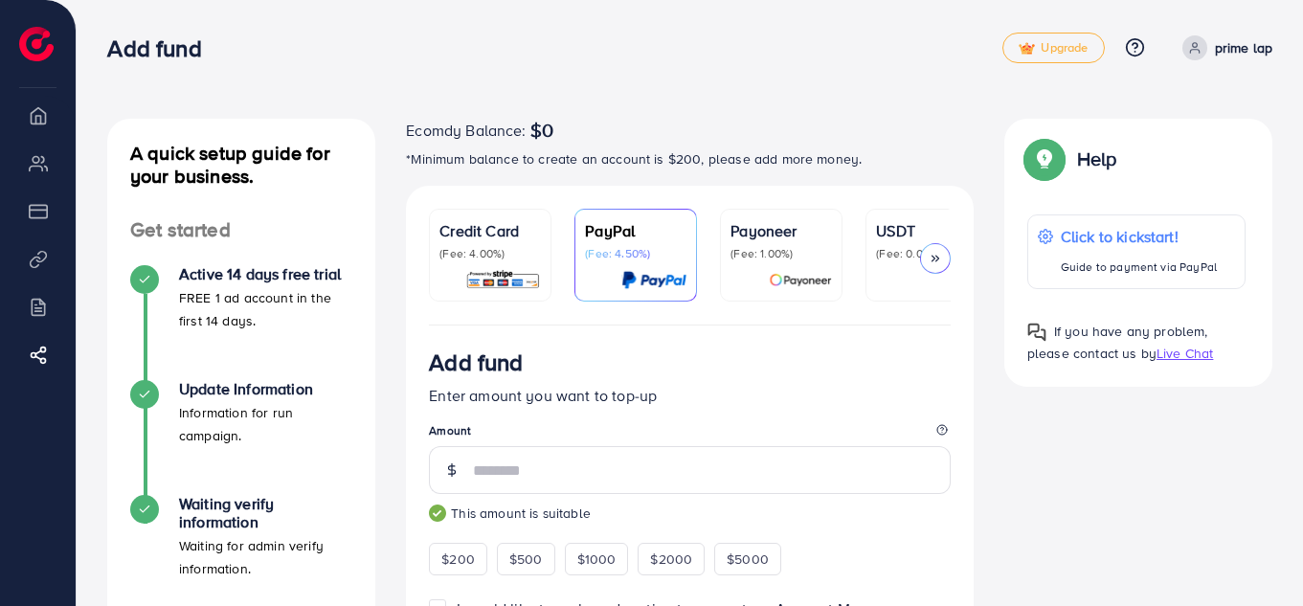
scroll to position [55, 0]
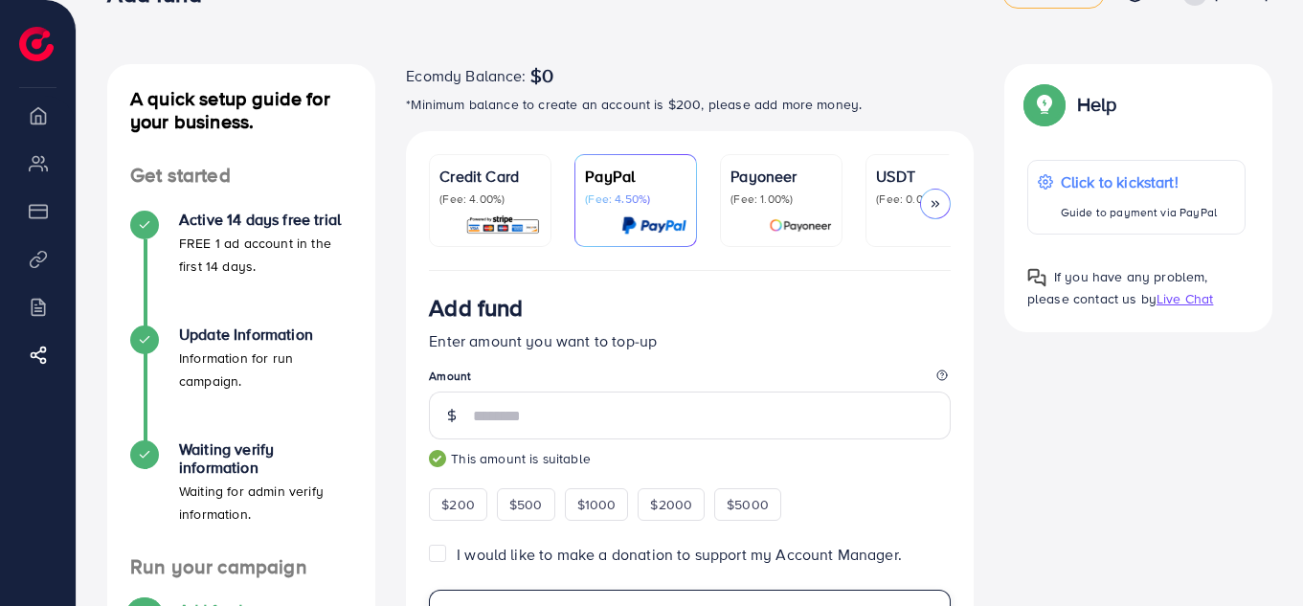
type input "*"
click at [481, 195] on p "(Fee: 4.00%)" at bounding box center [491, 199] width 102 height 15
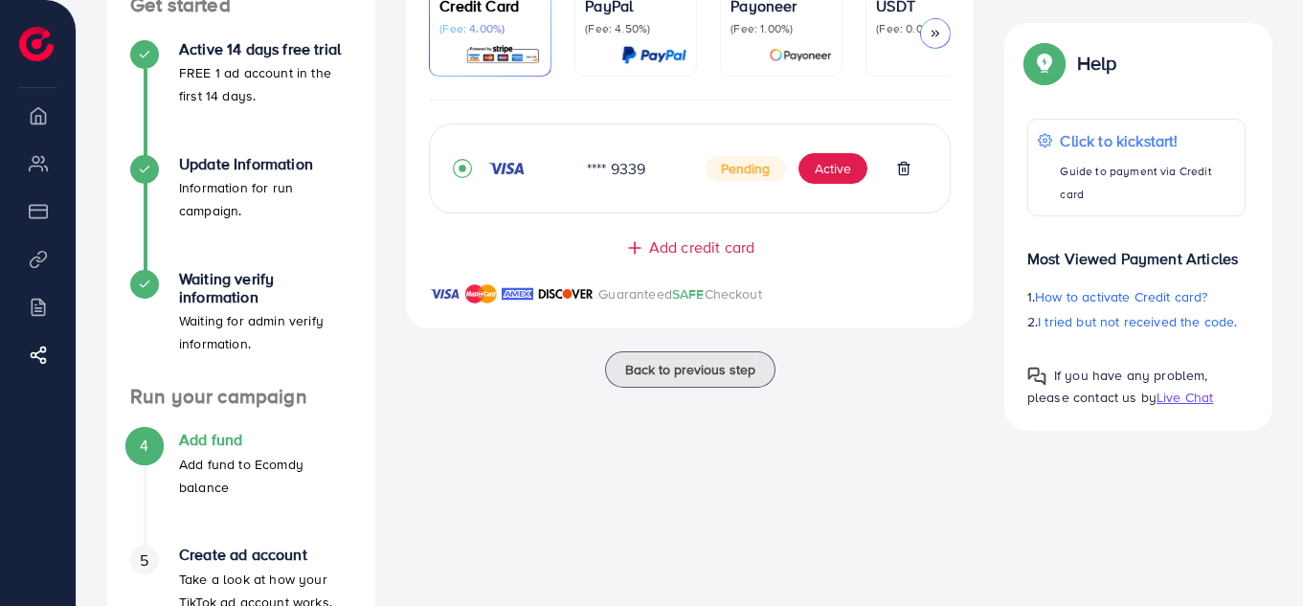
scroll to position [333, 0]
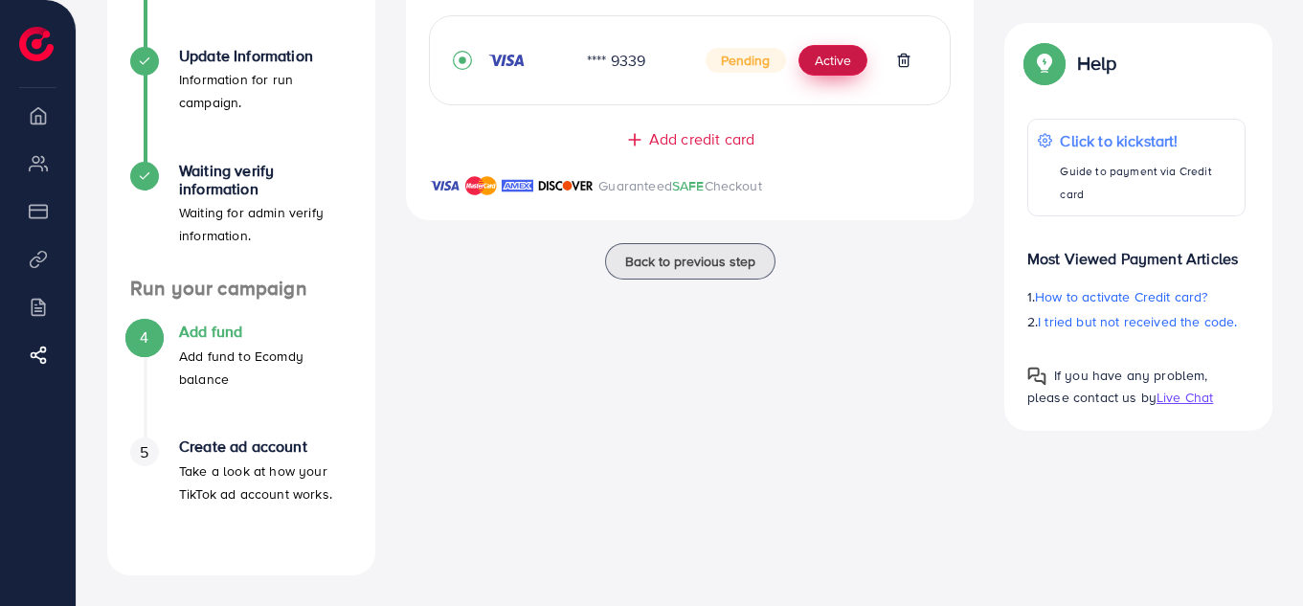
click at [820, 73] on button "Active" at bounding box center [833, 60] width 69 height 31
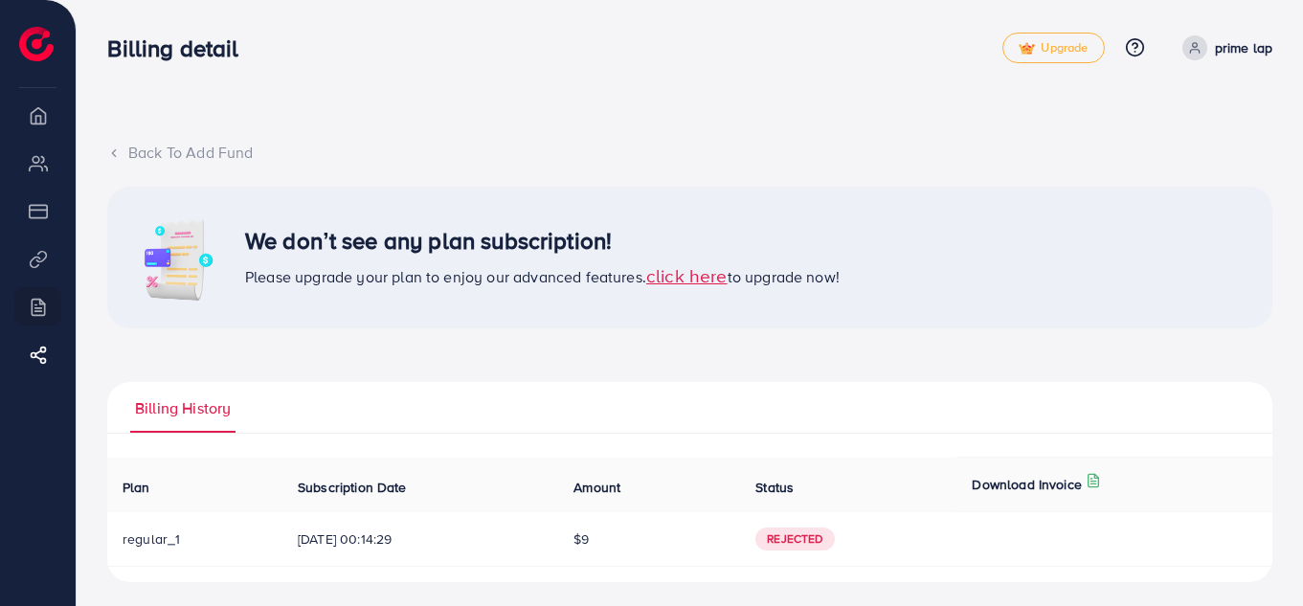
scroll to position [7, 0]
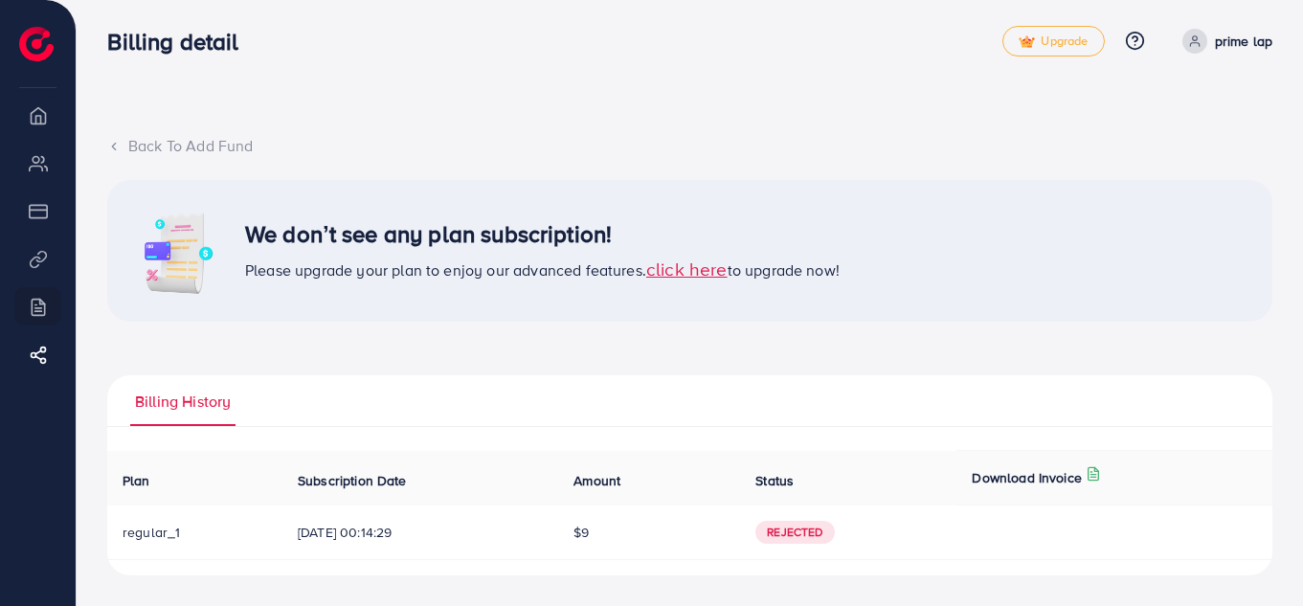
click at [695, 269] on span "click here" at bounding box center [686, 269] width 81 height 26
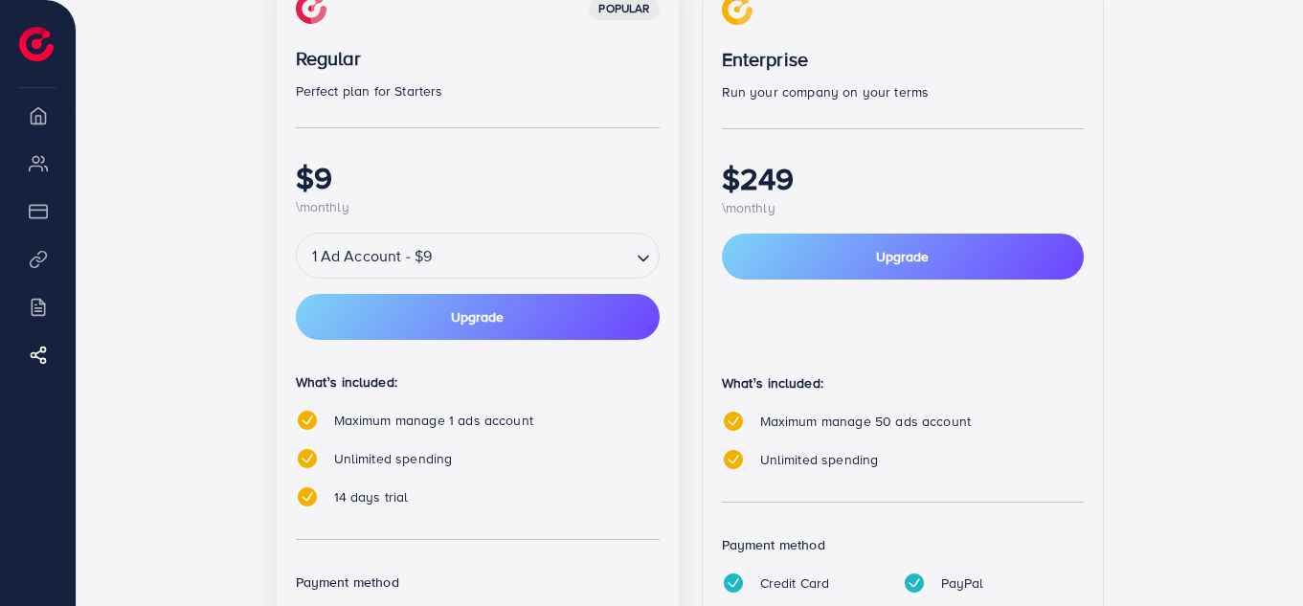
scroll to position [381, 0]
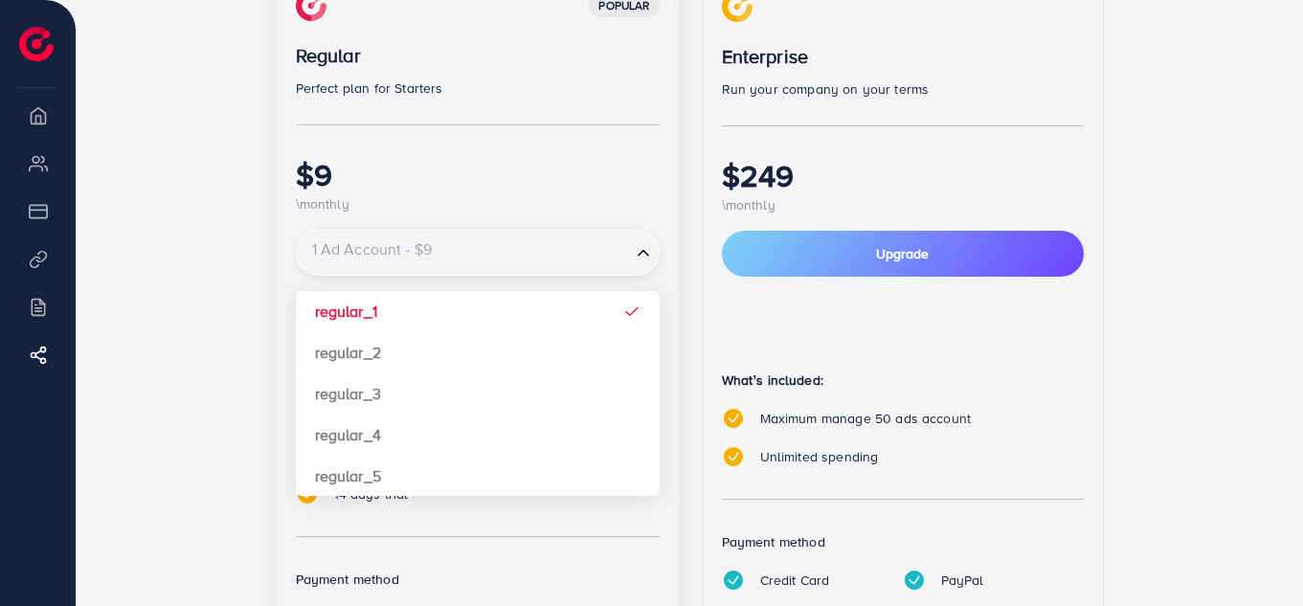
click at [598, 263] on input "Search for option" at bounding box center [464, 254] width 330 height 34
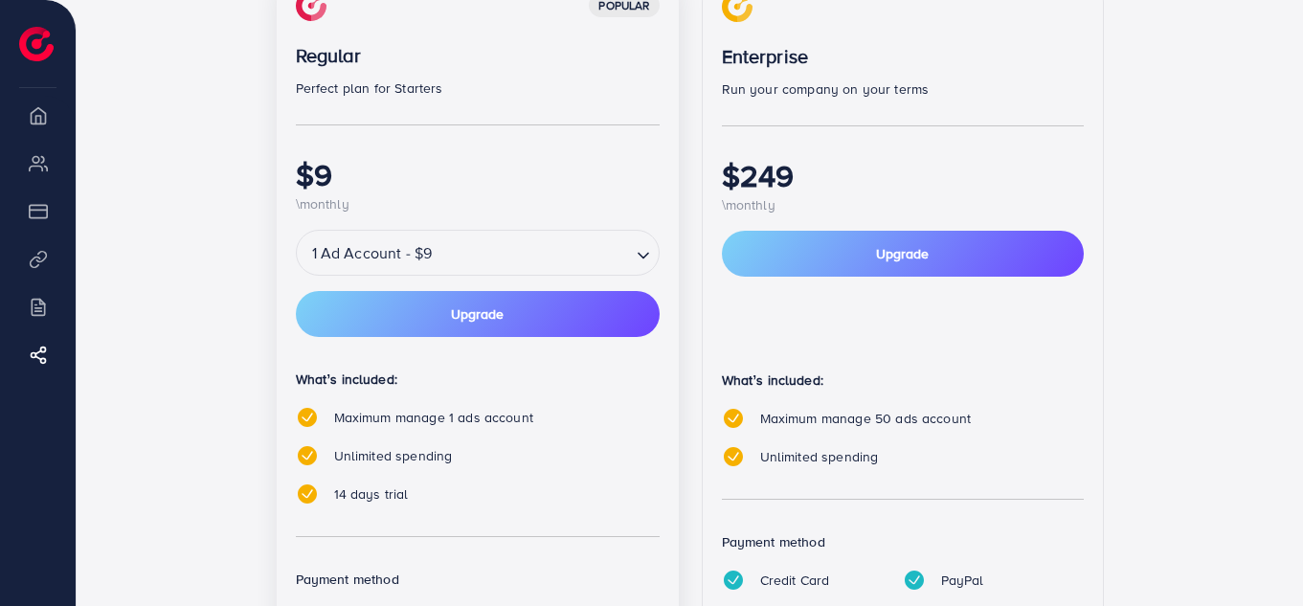
click at [634, 252] on icon "Search for option" at bounding box center [643, 255] width 19 height 19
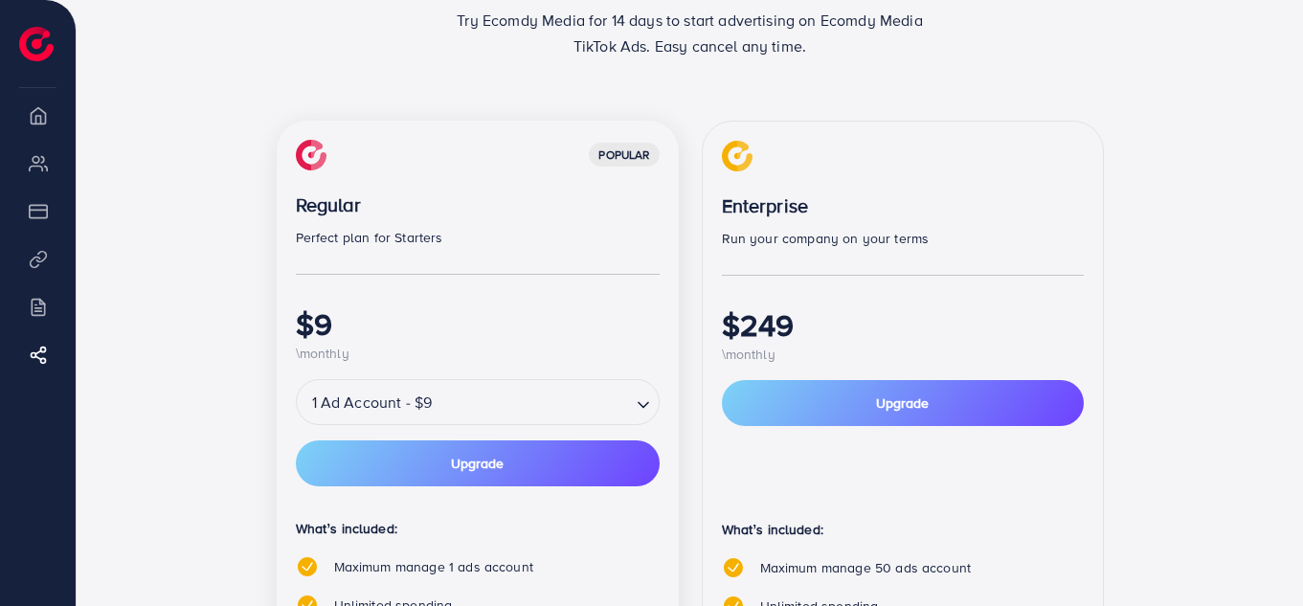
scroll to position [231, 0]
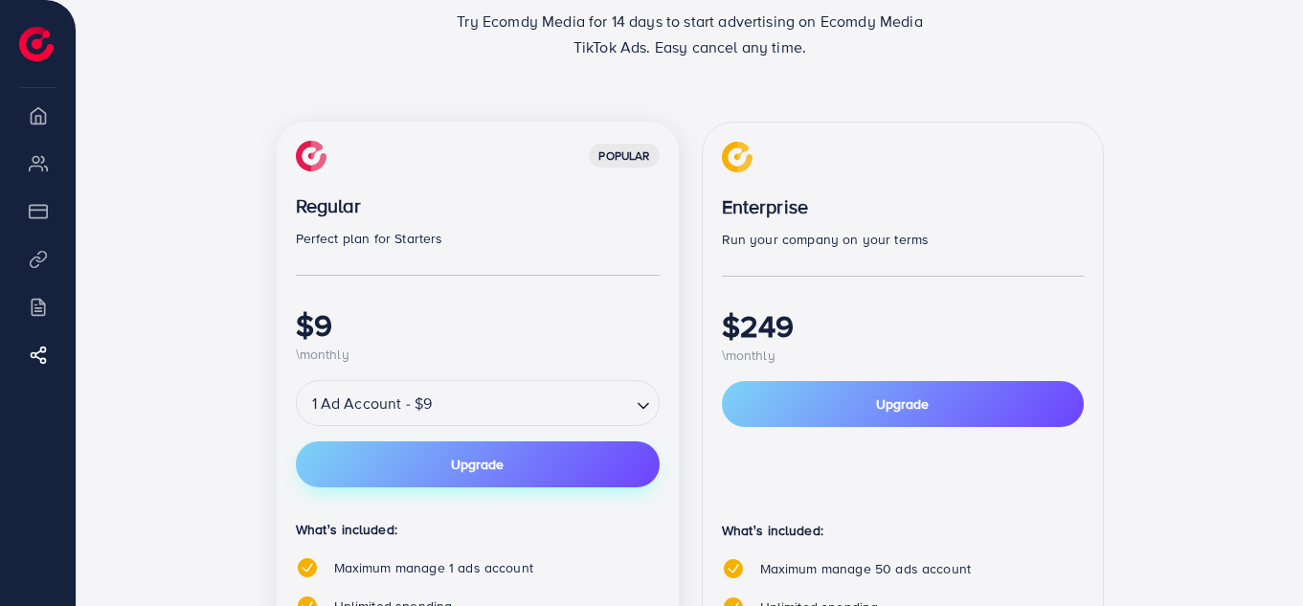
click at [560, 457] on button "Upgrade" at bounding box center [478, 464] width 364 height 46
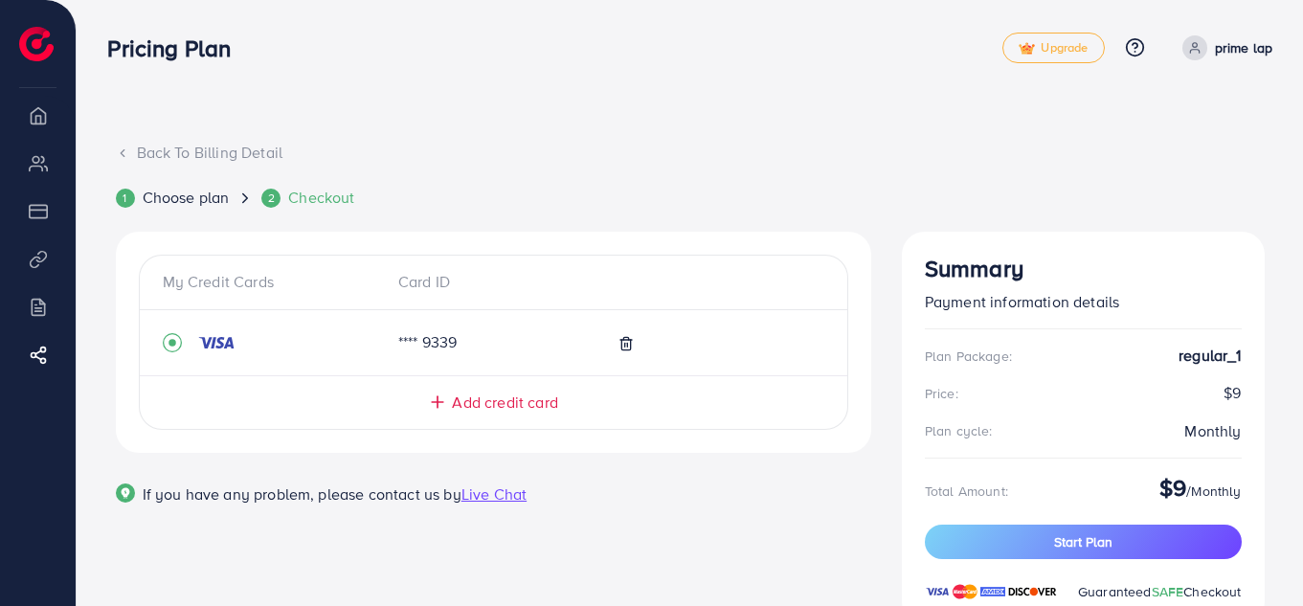
scroll to position [72, 0]
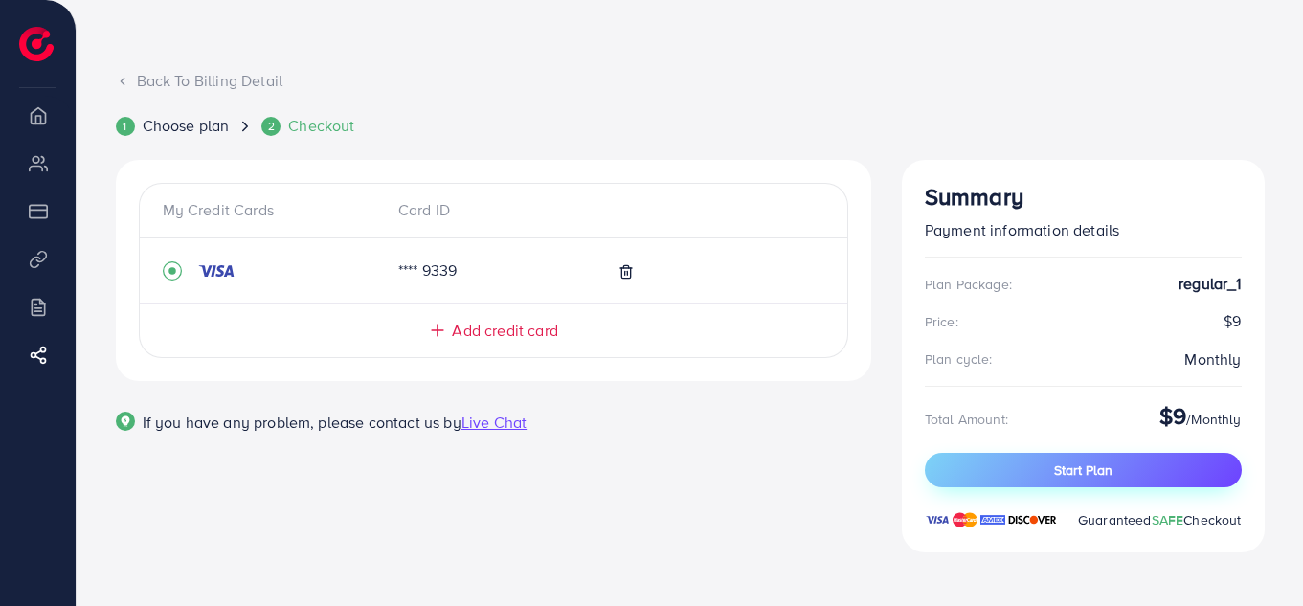
click at [1061, 469] on span "Start Plan" at bounding box center [1083, 470] width 58 height 19
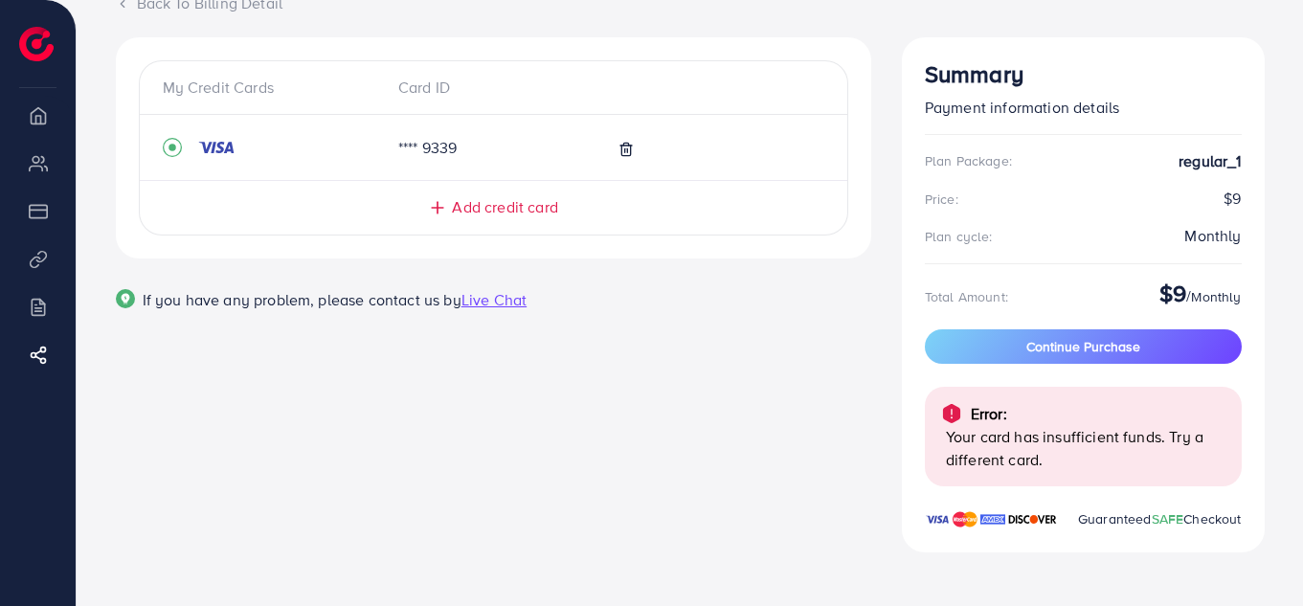
scroll to position [149, 0]
click at [1118, 350] on span "Continue Purchase" at bounding box center [1084, 346] width 114 height 19
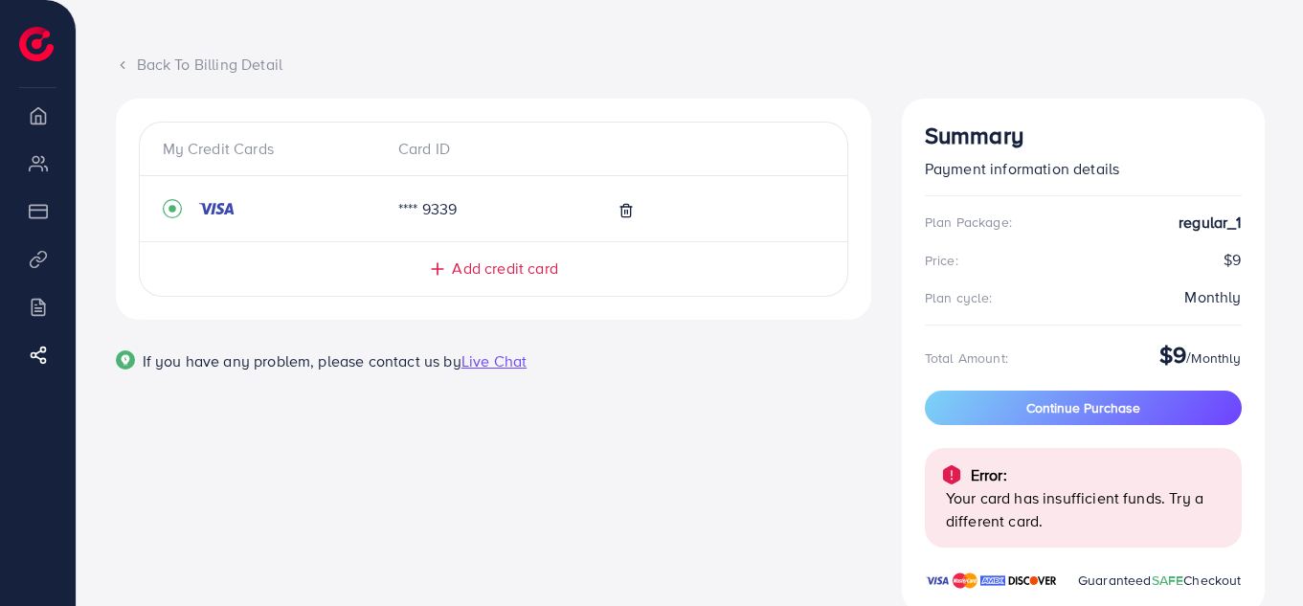
scroll to position [91, 0]
